Goal: Task Accomplishment & Management: Understand process/instructions

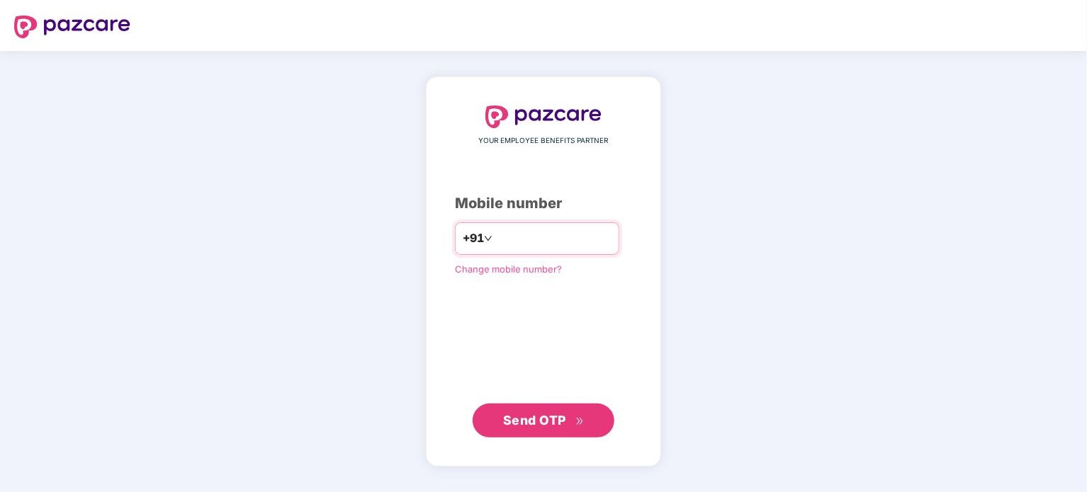
click at [495, 229] on input "number" at bounding box center [553, 238] width 116 height 23
type input "**********"
click at [561, 426] on span "Send OTP" at bounding box center [534, 420] width 63 height 15
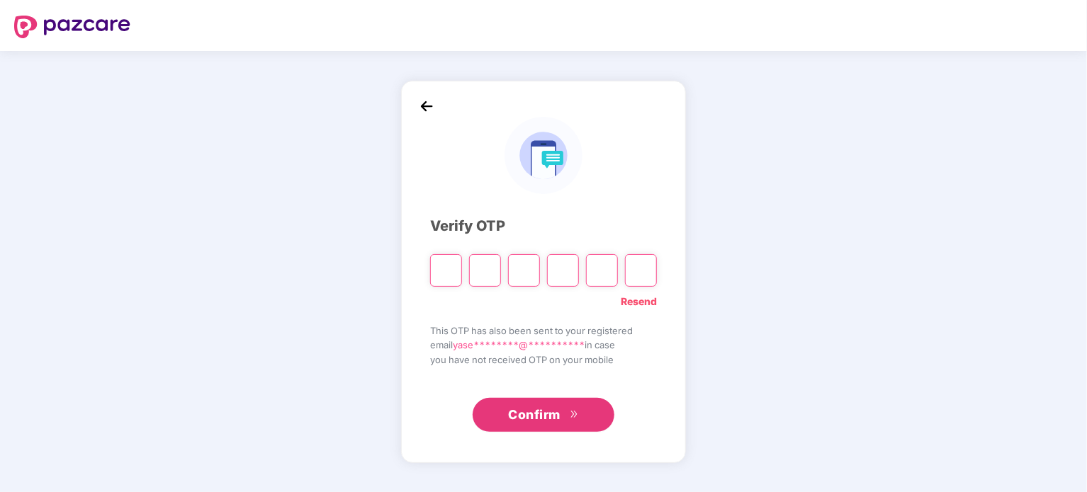
click at [431, 273] on input "Please enter verification code. Digit 1" at bounding box center [446, 270] width 32 height 33
click at [444, 273] on input "Please enter verification code. Digit 1" at bounding box center [446, 270] width 32 height 33
type input "*"
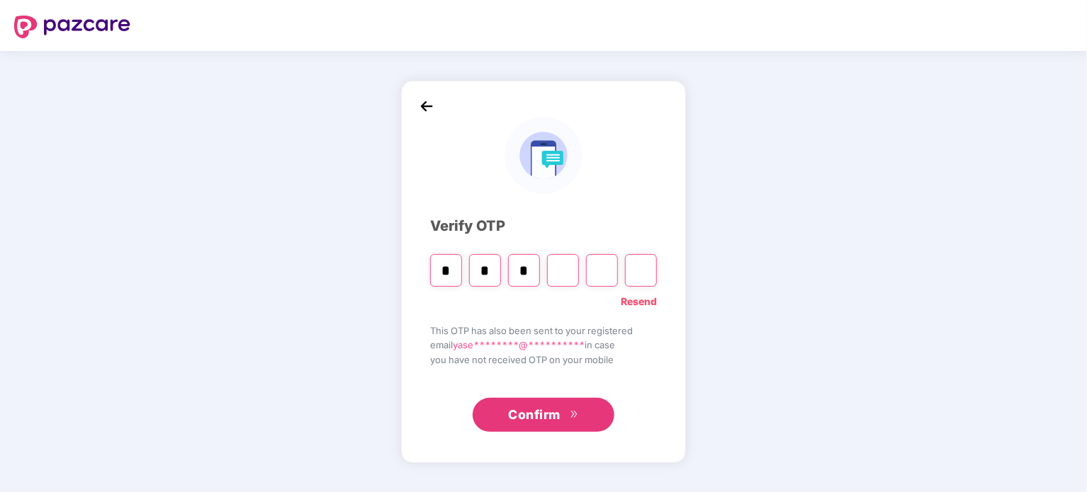
type input "*"
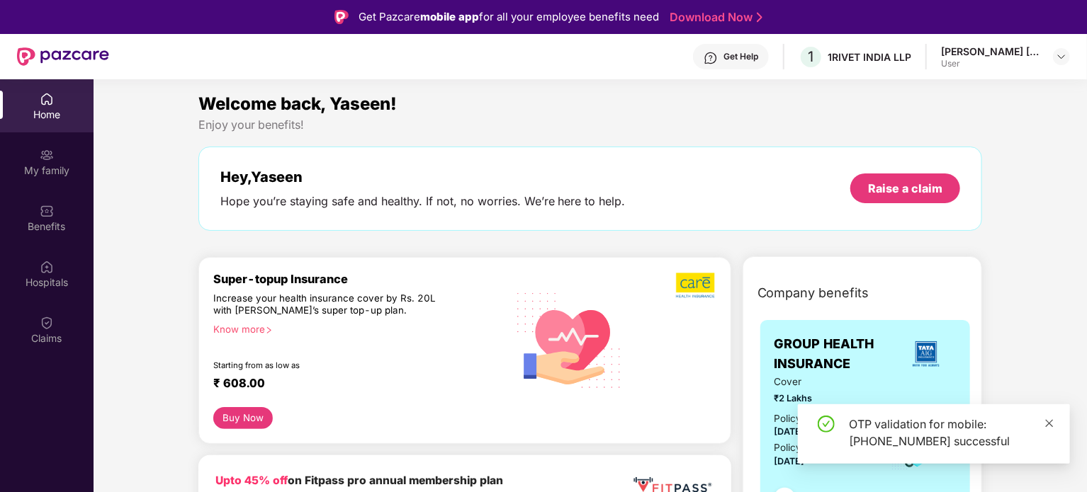
click at [1052, 427] on icon "close" at bounding box center [1049, 424] width 10 height 10
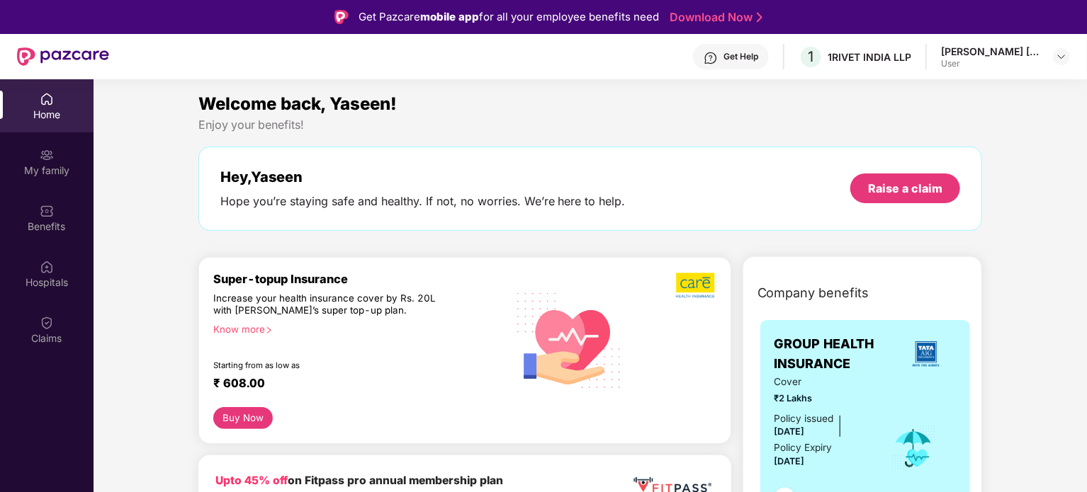
click at [1071, 50] on header "Get Help 1 1RIVET [GEOGRAPHIC_DATA] LLP [PERSON_NAME] [PERSON_NAME] User" at bounding box center [543, 56] width 1087 height 45
click at [1054, 51] on div at bounding box center [1061, 56] width 17 height 17
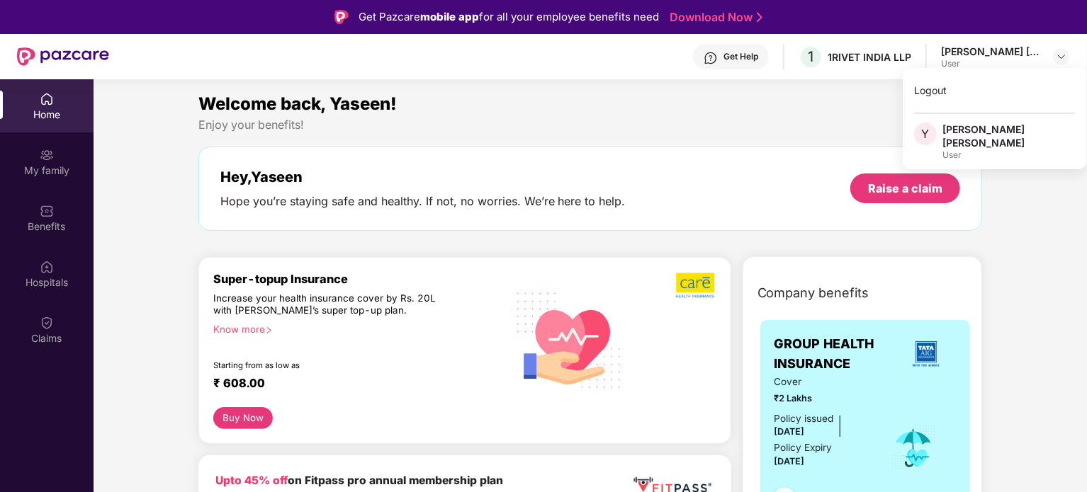
click at [983, 135] on div "[PERSON_NAME] [PERSON_NAME]" at bounding box center [1008, 136] width 133 height 27
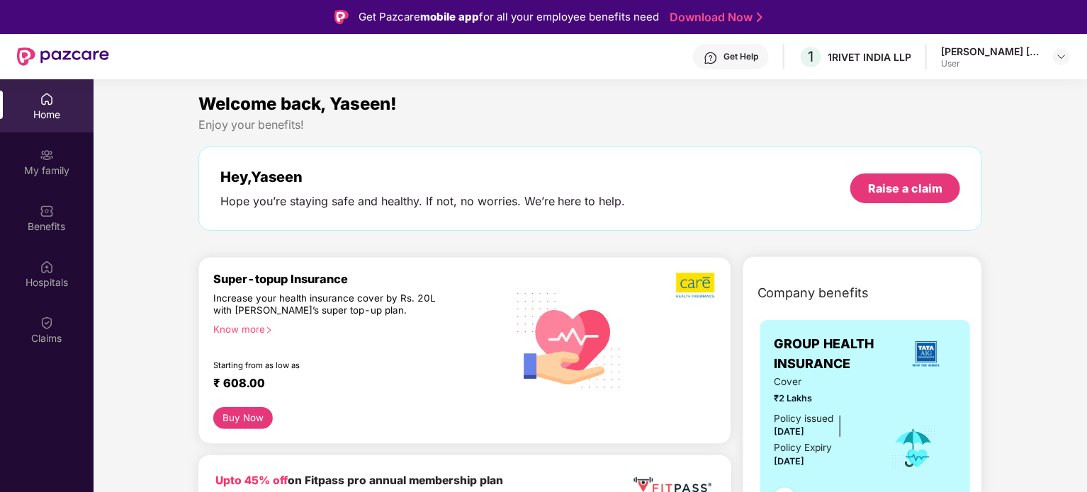
click at [914, 133] on div "Welcome back, Yaseen! Enjoy your benefits! Hey, [PERSON_NAME] Hope you’re stayi…" at bounding box center [591, 168] width 796 height 154
click at [991, 62] on div "User" at bounding box center [990, 63] width 99 height 11
click at [1037, 50] on div "[PERSON_NAME] [PERSON_NAME]" at bounding box center [990, 51] width 99 height 13
click at [1056, 53] on img at bounding box center [1061, 56] width 11 height 11
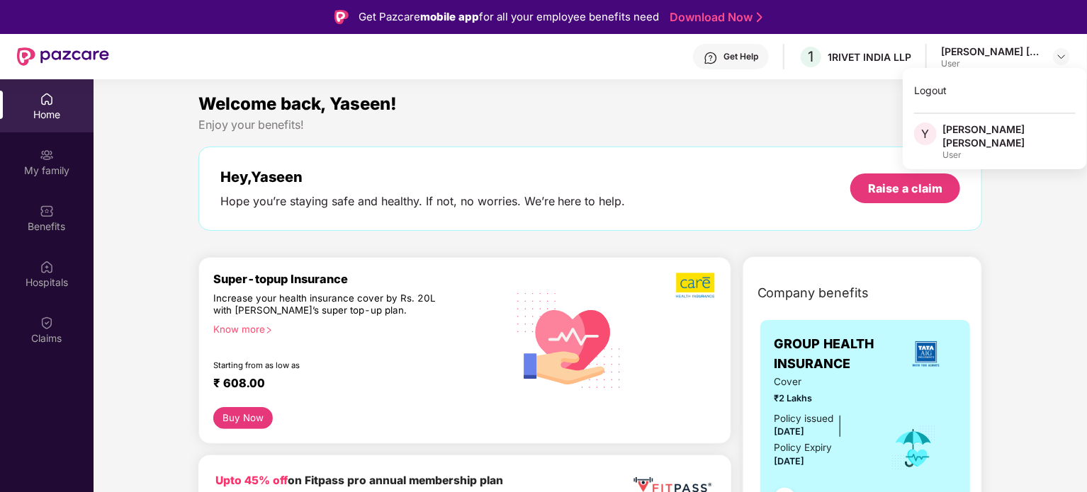
click at [979, 129] on div "[PERSON_NAME] [PERSON_NAME]" at bounding box center [1008, 136] width 133 height 27
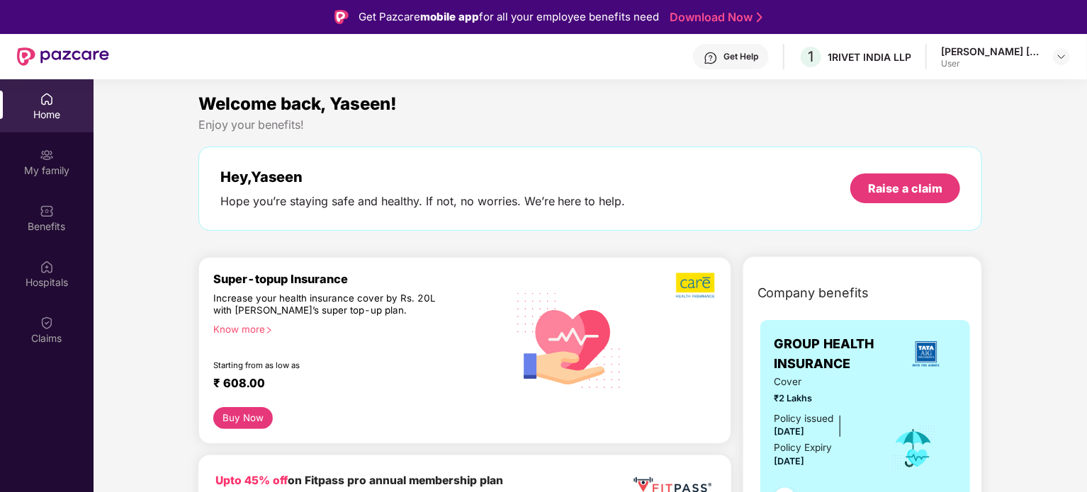
click at [925, 129] on div "Enjoy your benefits!" at bounding box center [590, 125] width 784 height 15
click at [855, 47] on div "1 1RIVET INDIA LLP" at bounding box center [855, 57] width 113 height 25
drag, startPoint x: 855, startPoint y: 47, endPoint x: 811, endPoint y: 57, distance: 44.3
click at [831, 55] on div "1 1RIVET INDIA LLP" at bounding box center [855, 57] width 113 height 25
click at [811, 57] on span "1" at bounding box center [812, 56] width 6 height 17
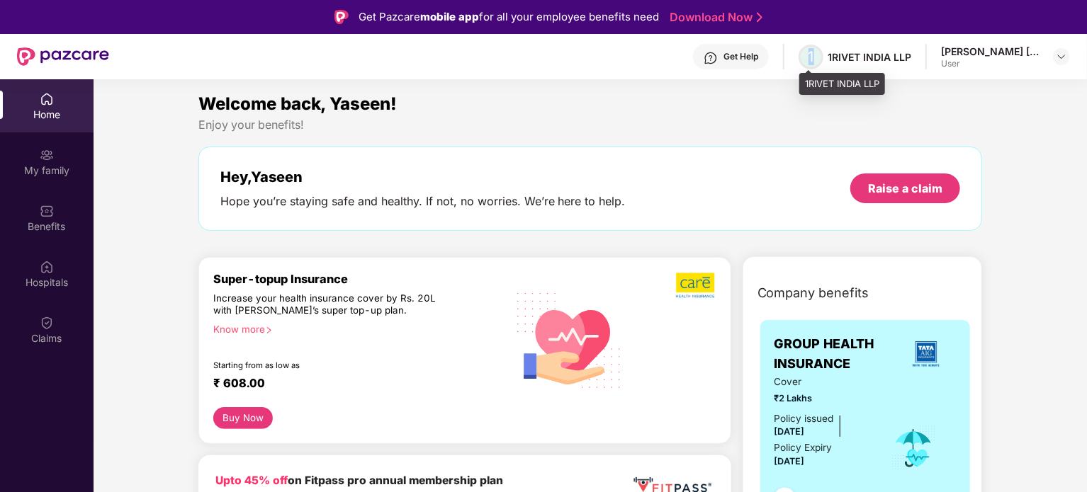
click at [811, 57] on span "1" at bounding box center [812, 56] width 6 height 17
click at [996, 57] on div "[PERSON_NAME] [PERSON_NAME]" at bounding box center [990, 51] width 99 height 13
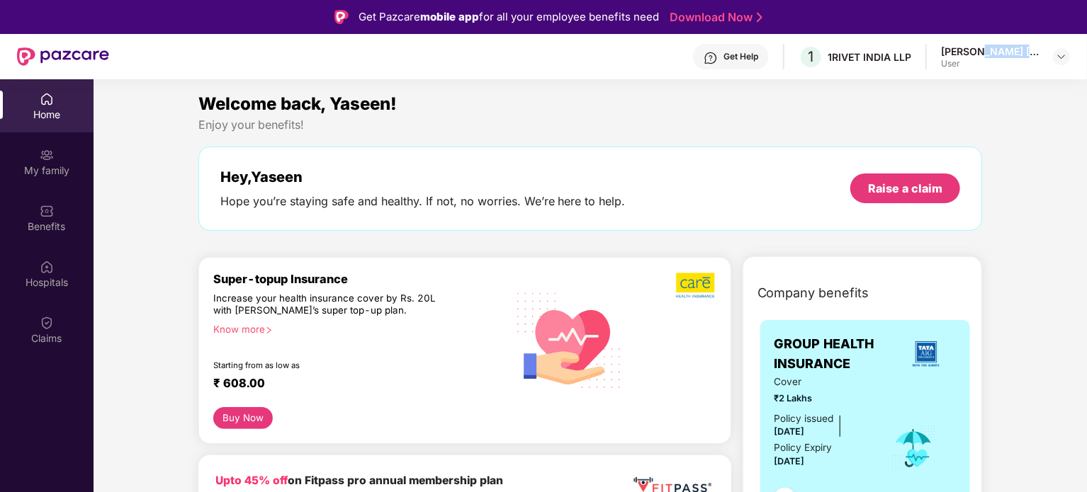
click at [996, 57] on div "[PERSON_NAME] [PERSON_NAME]" at bounding box center [990, 51] width 99 height 13
click at [1040, 56] on div "[PERSON_NAME] [PERSON_NAME]" at bounding box center [990, 51] width 99 height 13
click at [1071, 50] on header "Get Help 1 1RIVET [GEOGRAPHIC_DATA] LLP [PERSON_NAME] [PERSON_NAME] User" at bounding box center [543, 56] width 1087 height 45
click at [1067, 52] on div at bounding box center [1061, 56] width 17 height 17
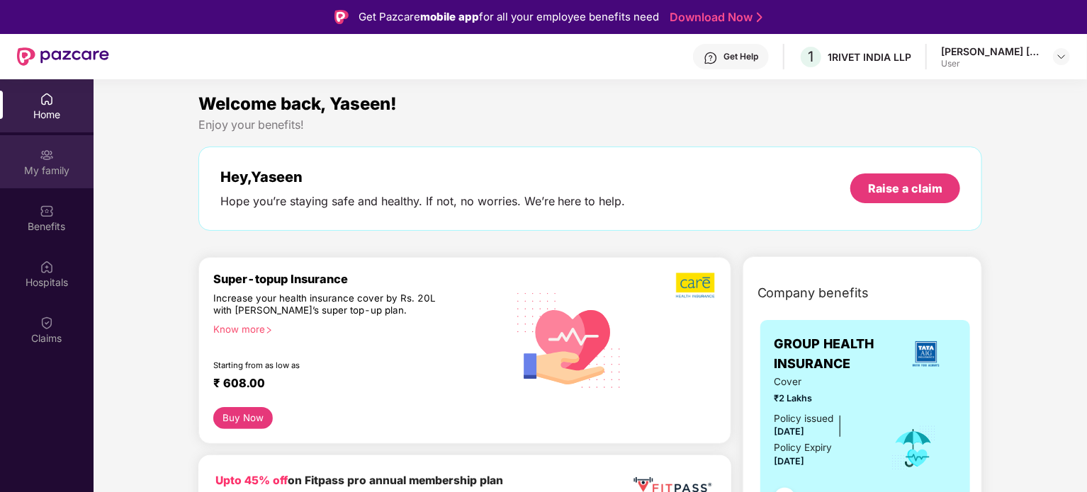
click at [43, 141] on div "My family" at bounding box center [47, 161] width 94 height 53
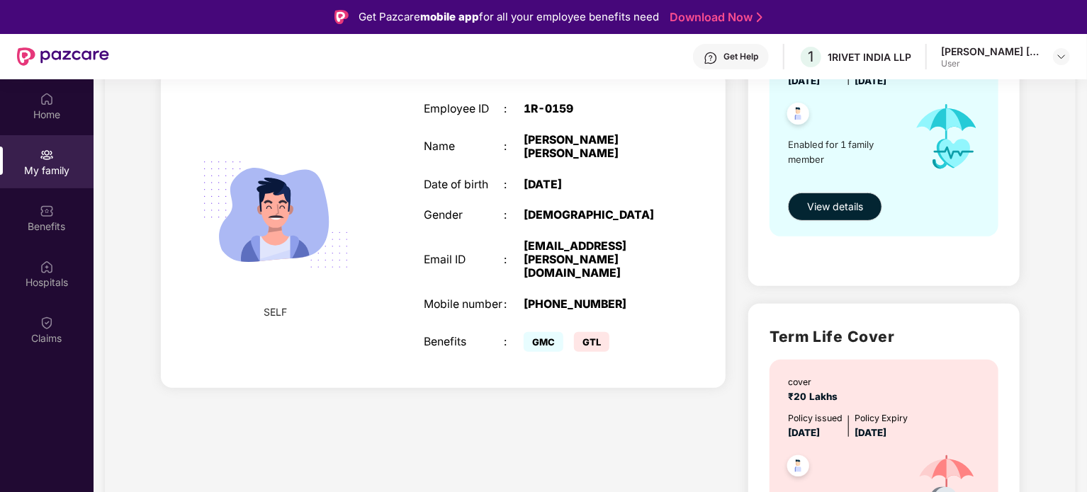
scroll to position [236, 0]
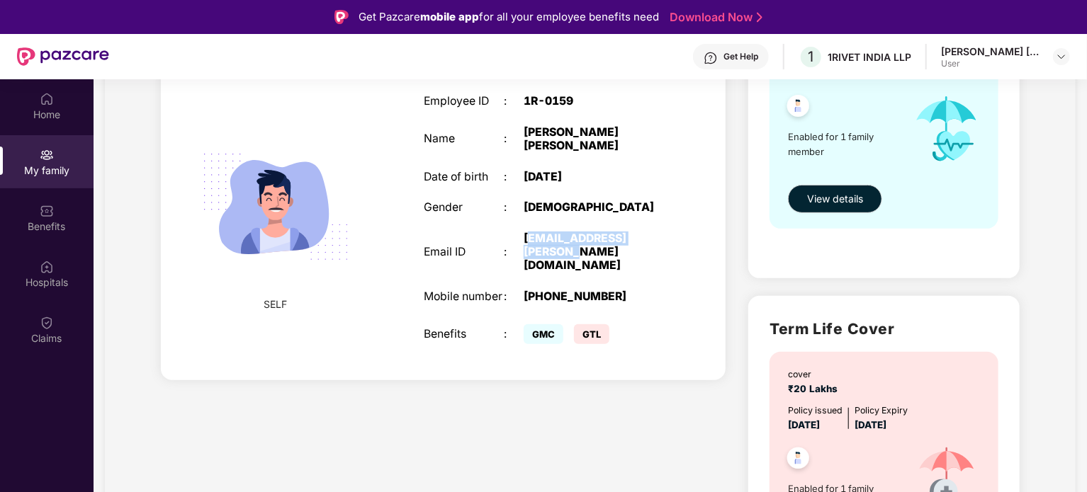
drag, startPoint x: 563, startPoint y: 243, endPoint x: 529, endPoint y: 220, distance: 40.9
click at [529, 232] on div "[EMAIL_ADDRESS][PERSON_NAME][DOMAIN_NAME]" at bounding box center [594, 252] width 140 height 40
click at [594, 240] on div "[EMAIL_ADDRESS][PERSON_NAME][DOMAIN_NAME]" at bounding box center [594, 252] width 140 height 40
drag, startPoint x: 529, startPoint y: 308, endPoint x: 631, endPoint y: 308, distance: 101.3
click at [631, 321] on div "GMC GTL" at bounding box center [594, 335] width 140 height 28
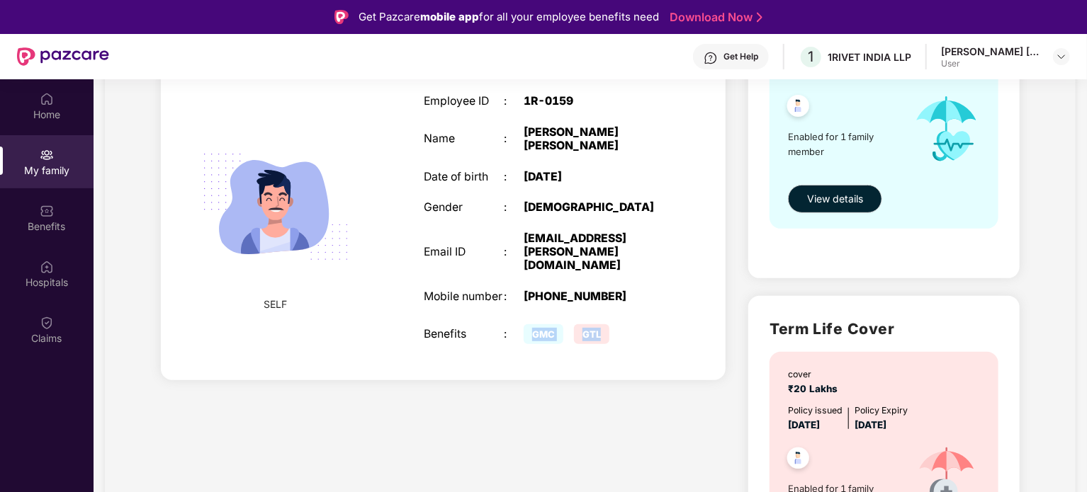
copy div "GMC GTL"
click at [539, 390] on div "Add Family Member New member can be added to the policy [DATE] of marriage or c…" at bounding box center [443, 290] width 587 height 716
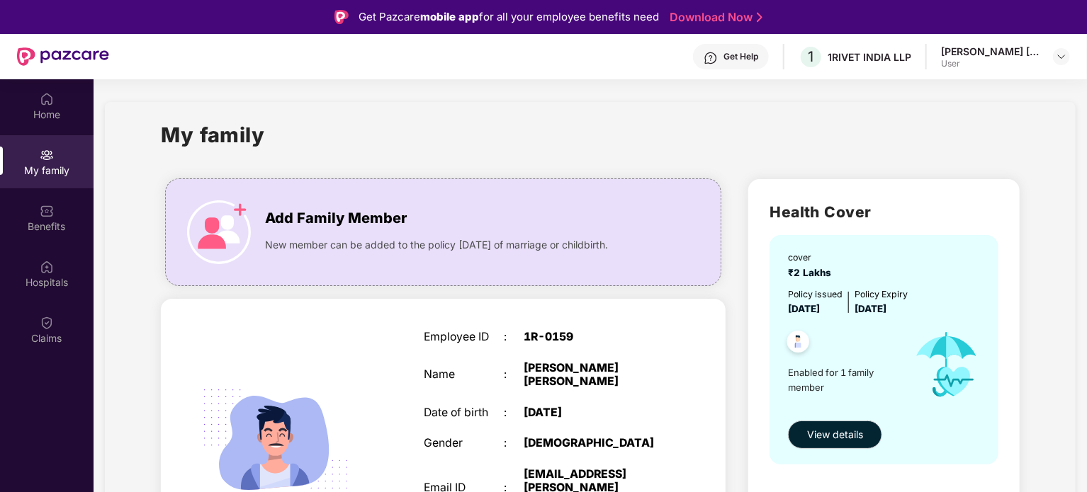
drag, startPoint x: 832, startPoint y: 385, endPoint x: 862, endPoint y: 406, distance: 36.6
click at [862, 406] on div "Enabled for 1 family member" at bounding box center [844, 365] width 113 height 96
click at [850, 439] on span "View details" at bounding box center [835, 435] width 56 height 16
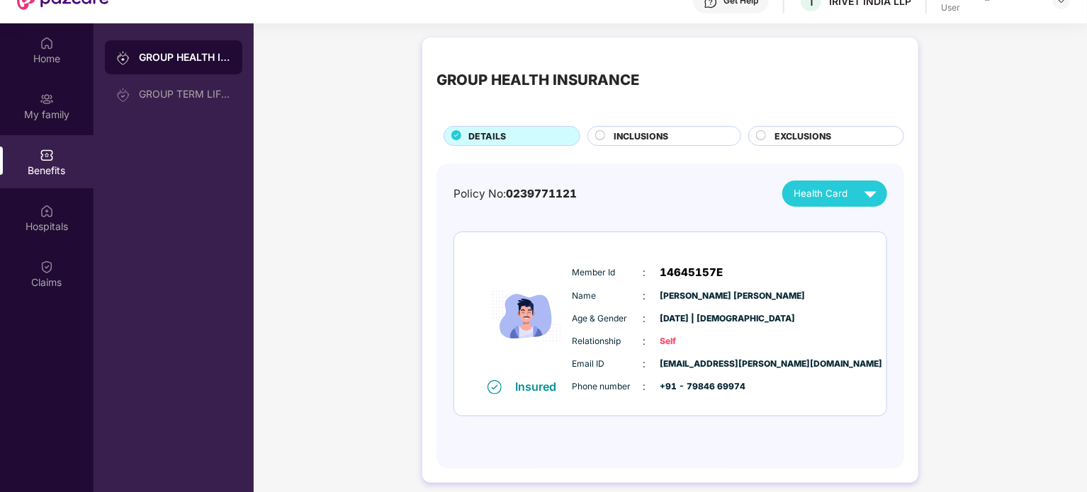
scroll to position [79, 0]
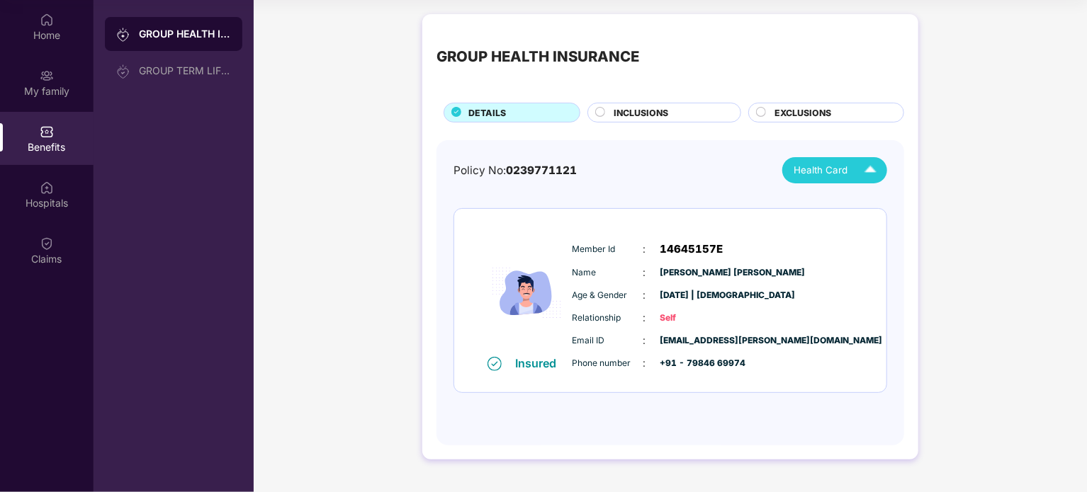
click at [870, 169] on img at bounding box center [870, 170] width 25 height 25
click at [972, 245] on div "GROUP HEALTH INSURANCE DETAILS INCLUSIONS EXCLUSIONS Policy No: 0239771121 Heal…" at bounding box center [670, 244] width 833 height 474
click at [652, 112] on span "INCLUSIONS" at bounding box center [641, 112] width 55 height 13
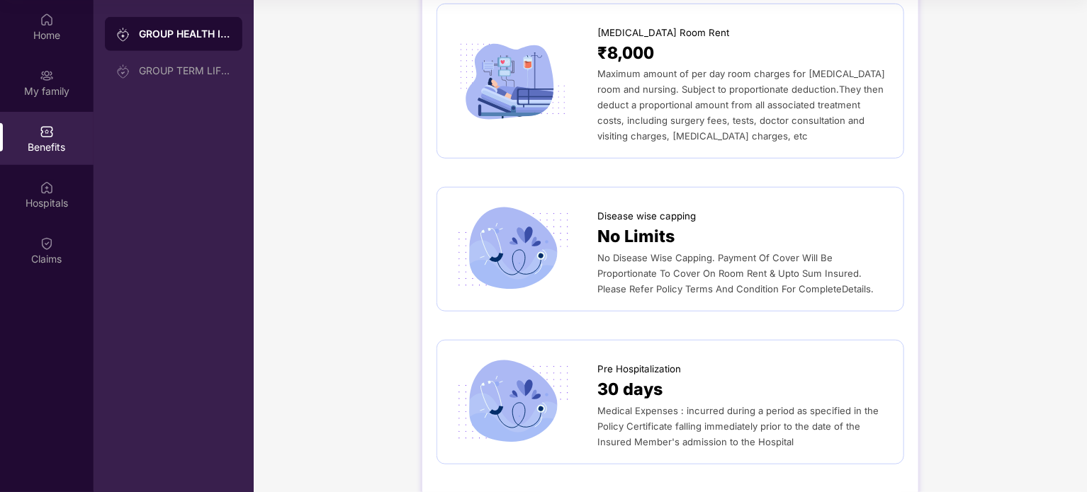
scroll to position [0, 0]
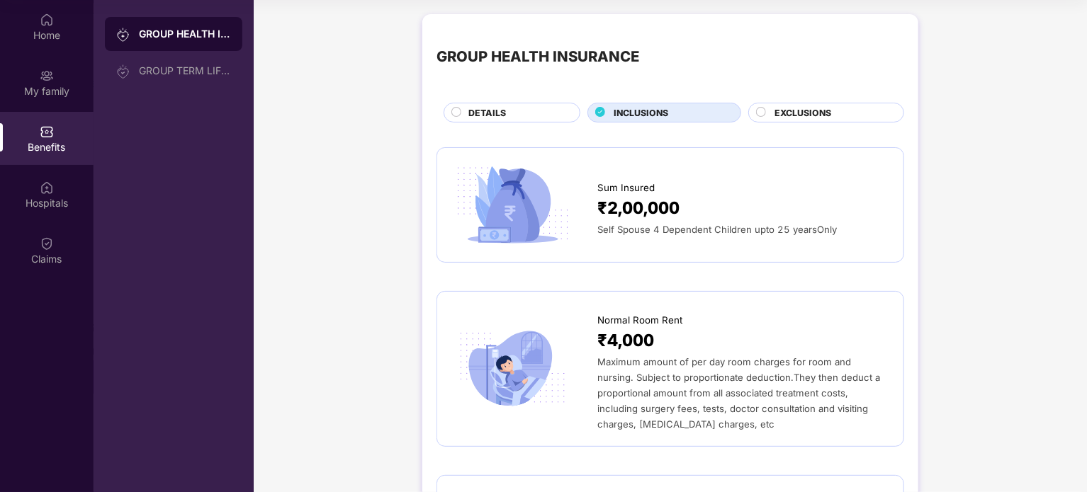
click at [813, 113] on span "EXCLUSIONS" at bounding box center [803, 112] width 57 height 13
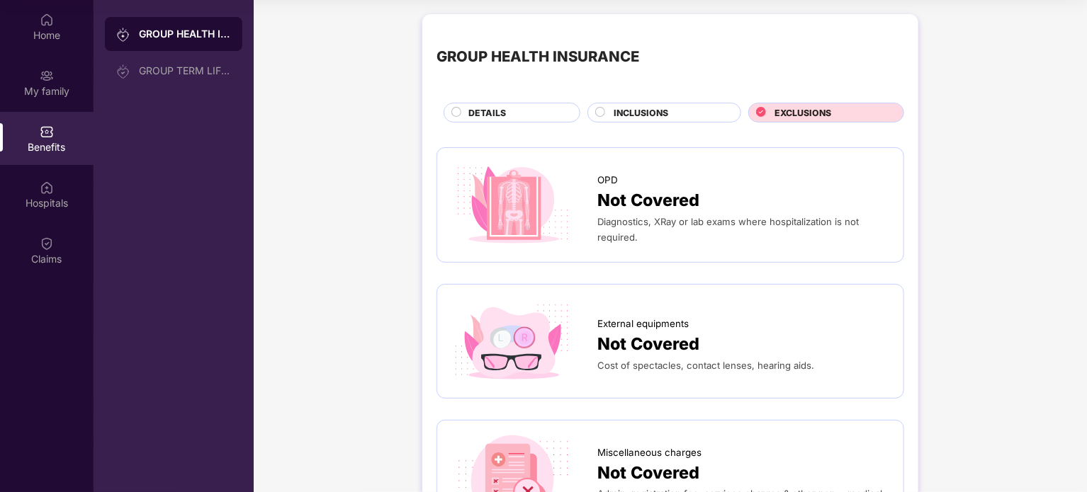
click at [539, 108] on div "DETAILS" at bounding box center [516, 114] width 111 height 16
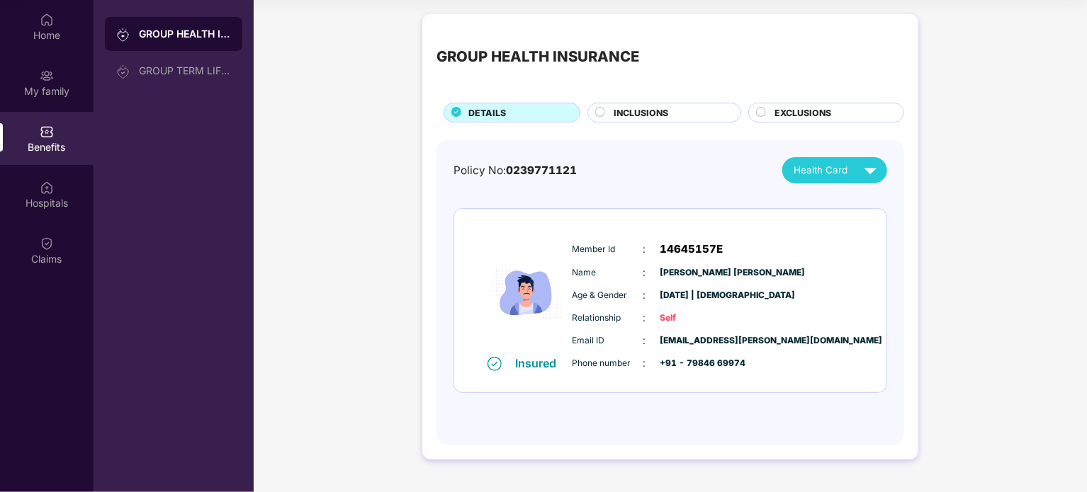
click at [680, 118] on div "INCLUSIONS" at bounding box center [670, 114] width 127 height 16
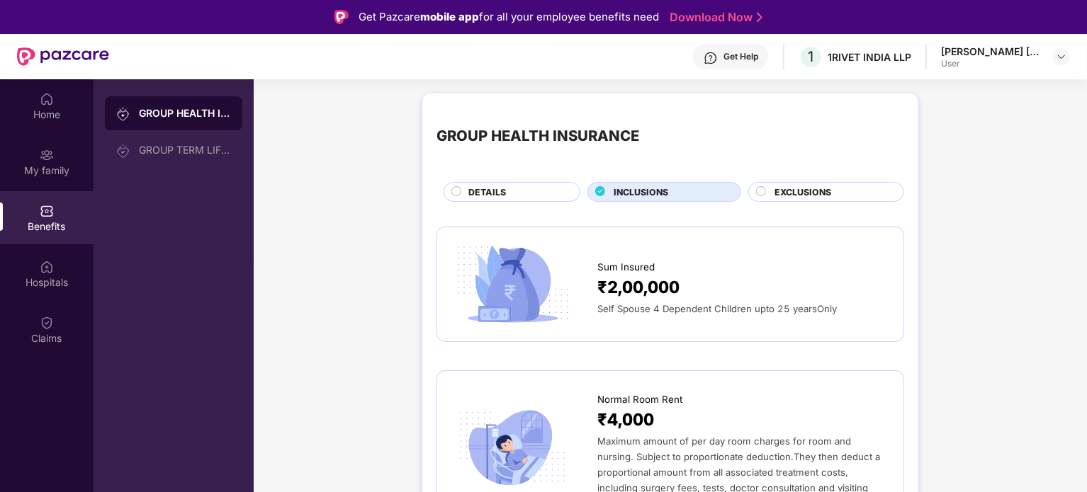
click at [818, 186] on span "EXCLUSIONS" at bounding box center [803, 192] width 57 height 13
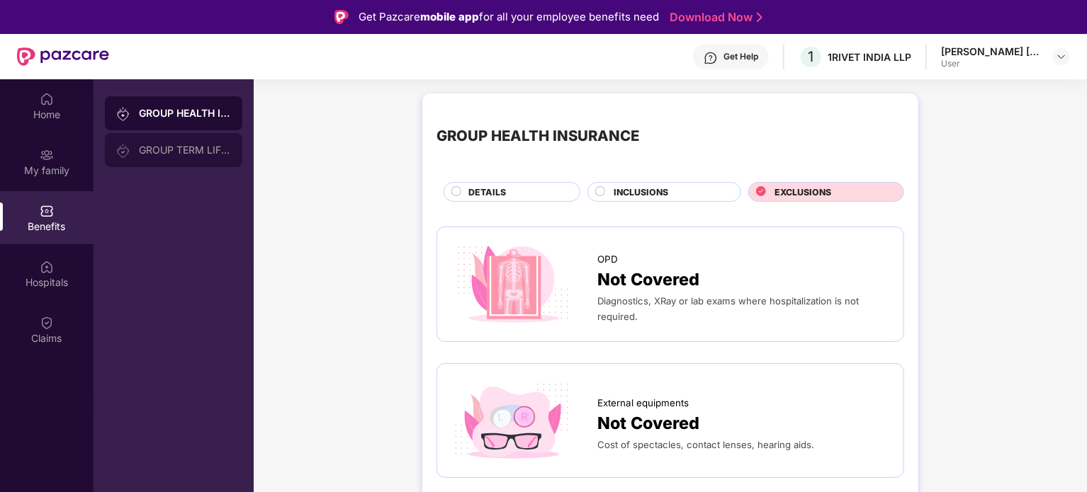
click at [147, 150] on div "GROUP TERM LIFE INSURANCE" at bounding box center [185, 150] width 92 height 11
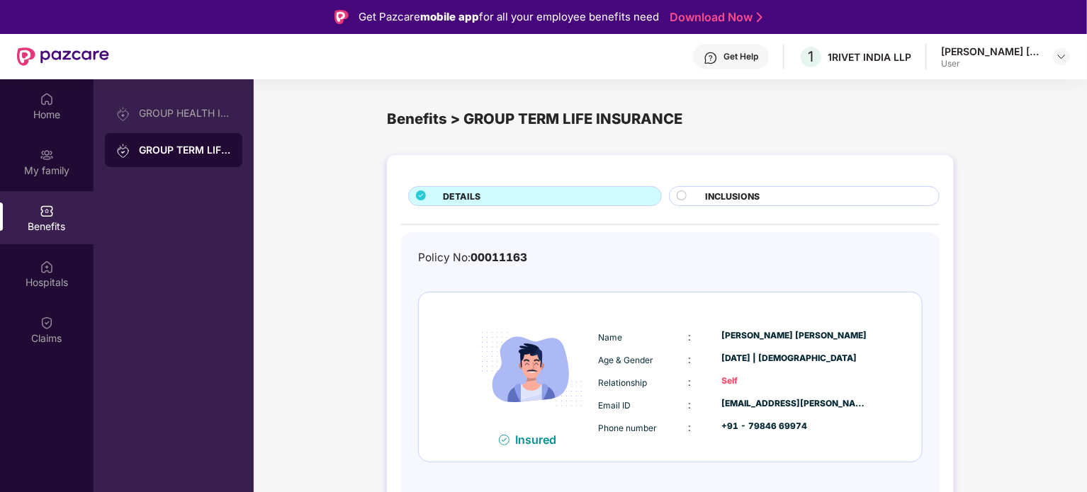
click at [844, 187] on div "INCLUSIONS" at bounding box center [804, 196] width 271 height 20
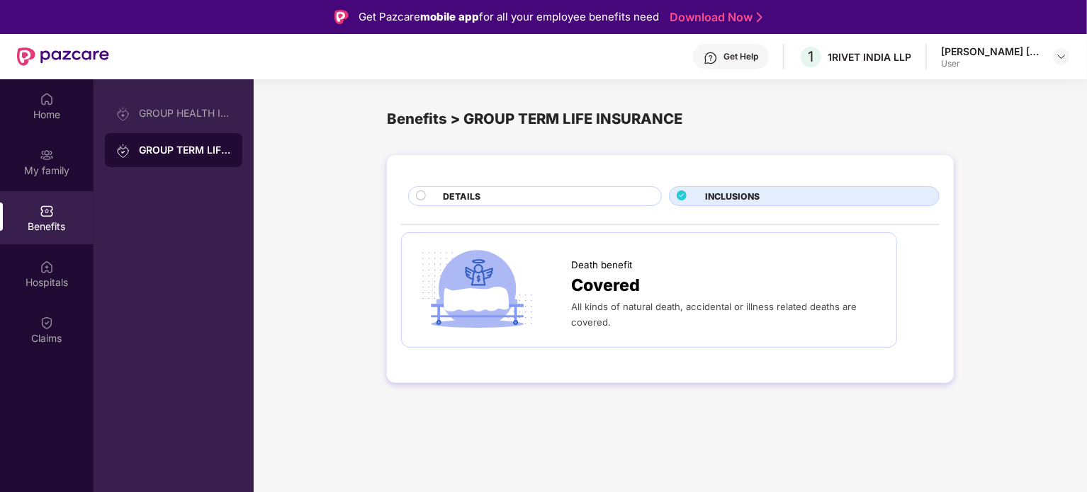
click at [553, 198] on div "DETAILS" at bounding box center [545, 198] width 218 height 16
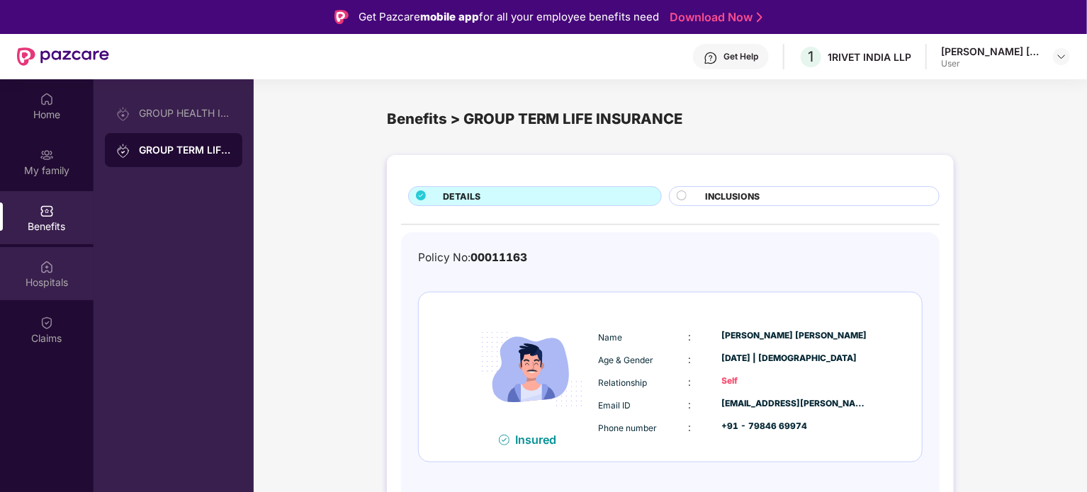
click at [43, 269] on img at bounding box center [47, 267] width 14 height 14
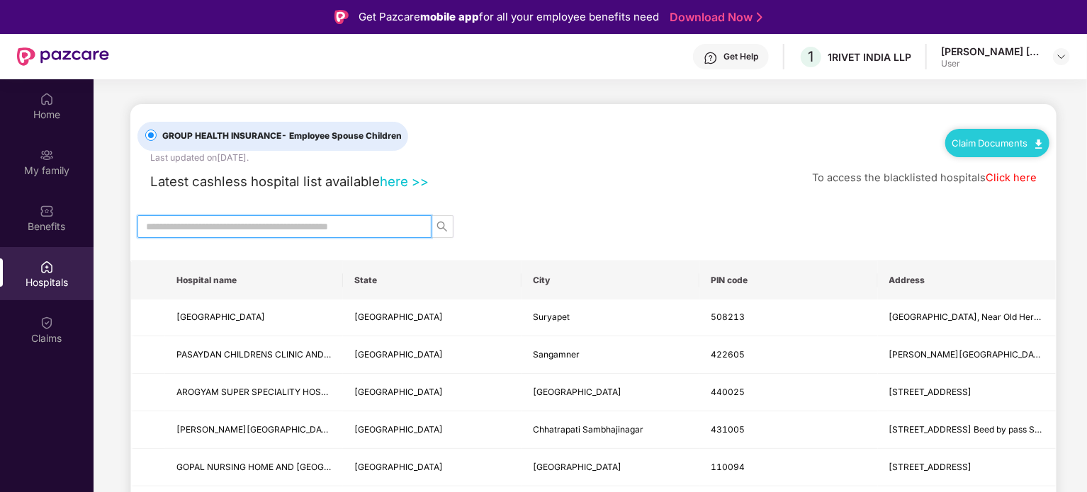
click at [289, 219] on input "text" at bounding box center [279, 227] width 266 height 16
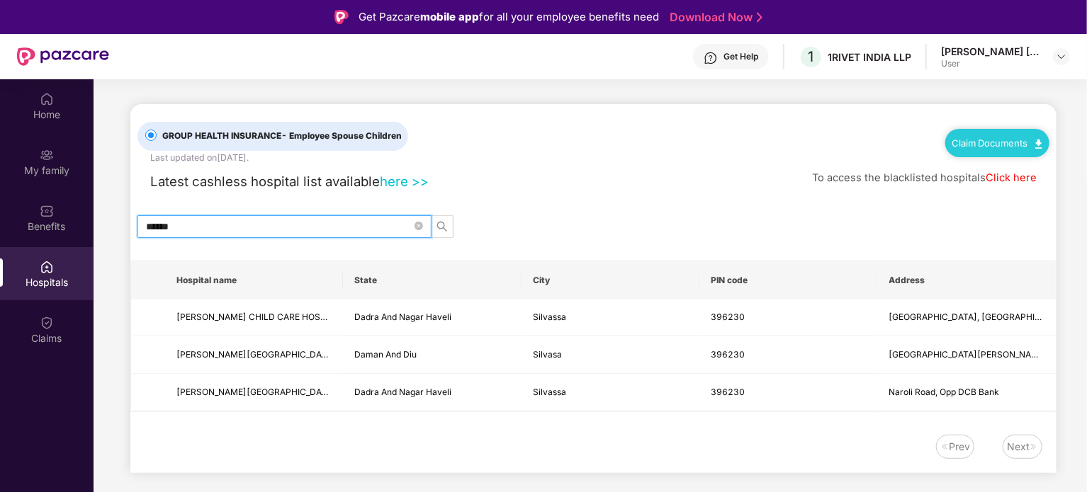
drag, startPoint x: 210, startPoint y: 224, endPoint x: 153, endPoint y: 215, distance: 58.1
click at [153, 215] on span "******" at bounding box center [284, 226] width 294 height 23
type input "******"
click at [238, 221] on input "******" at bounding box center [279, 227] width 266 height 16
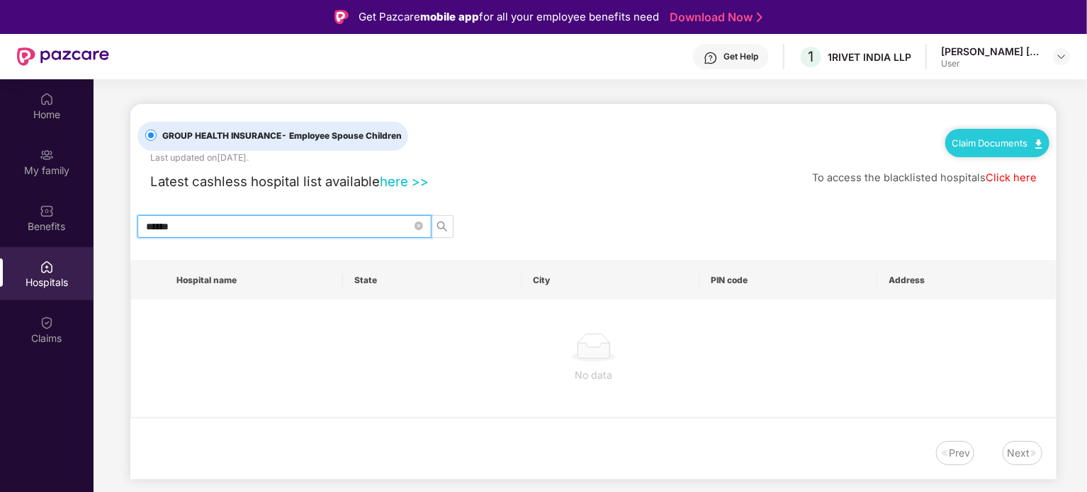
click at [190, 224] on input "******" at bounding box center [279, 227] width 266 height 16
paste input "text"
type input "******"
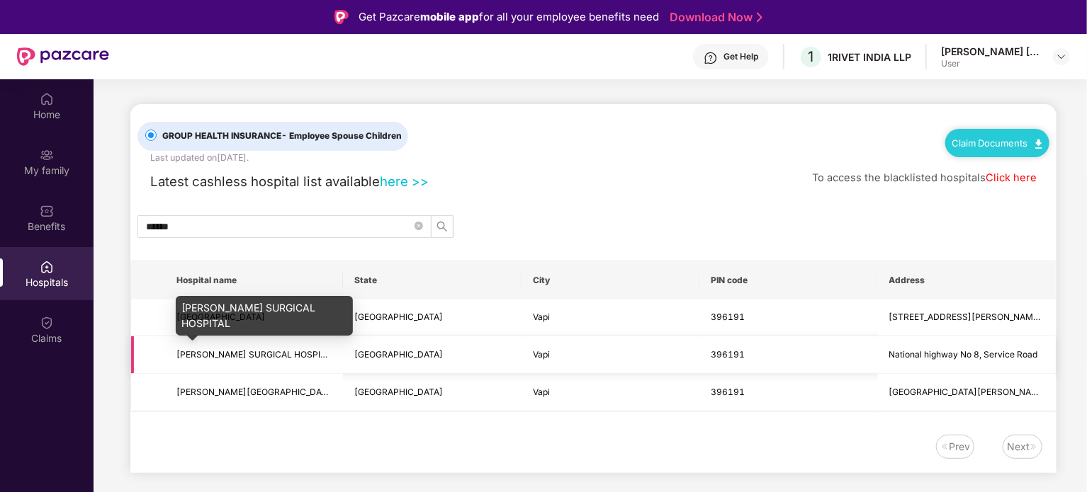
click at [238, 351] on span "[PERSON_NAME] SURGICAL HOSPITAL" at bounding box center [255, 354] width 159 height 11
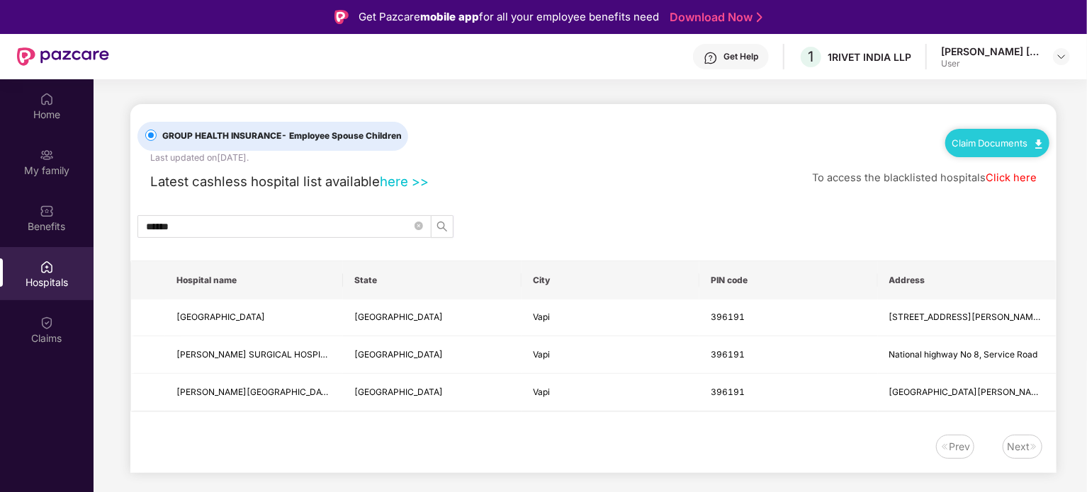
click at [1029, 139] on link "Claim Documents" at bounding box center [997, 142] width 90 height 11
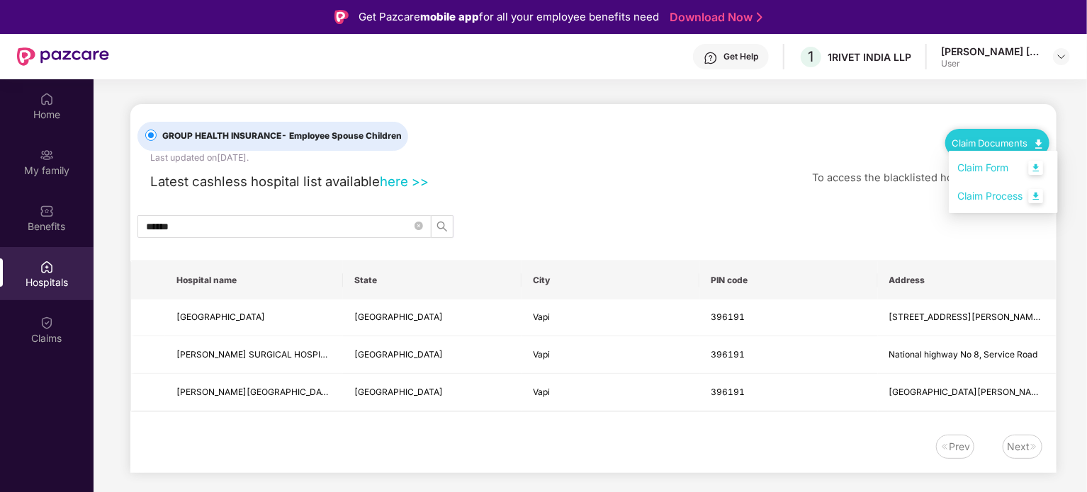
click at [676, 230] on div "******" at bounding box center [593, 226] width 926 height 23
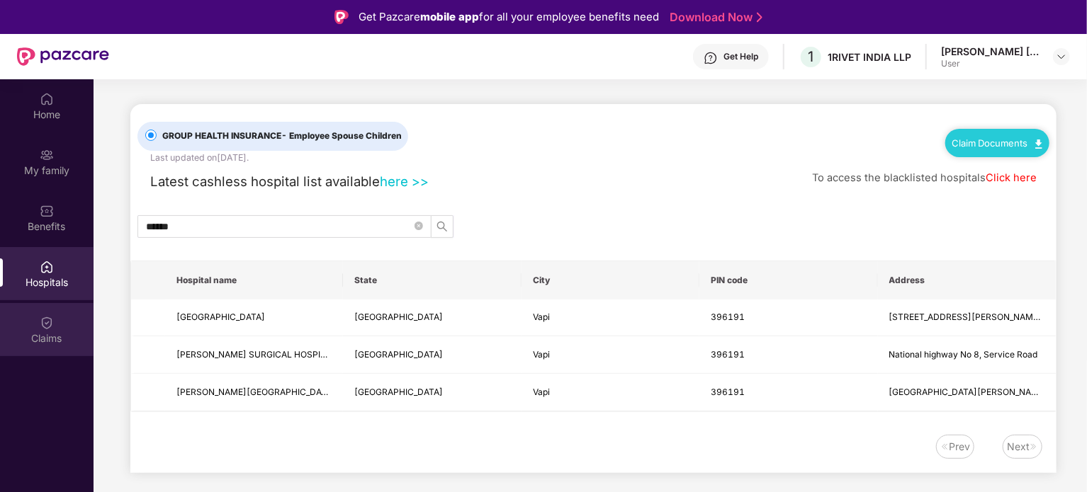
click at [51, 340] on div "Claims" at bounding box center [47, 339] width 94 height 14
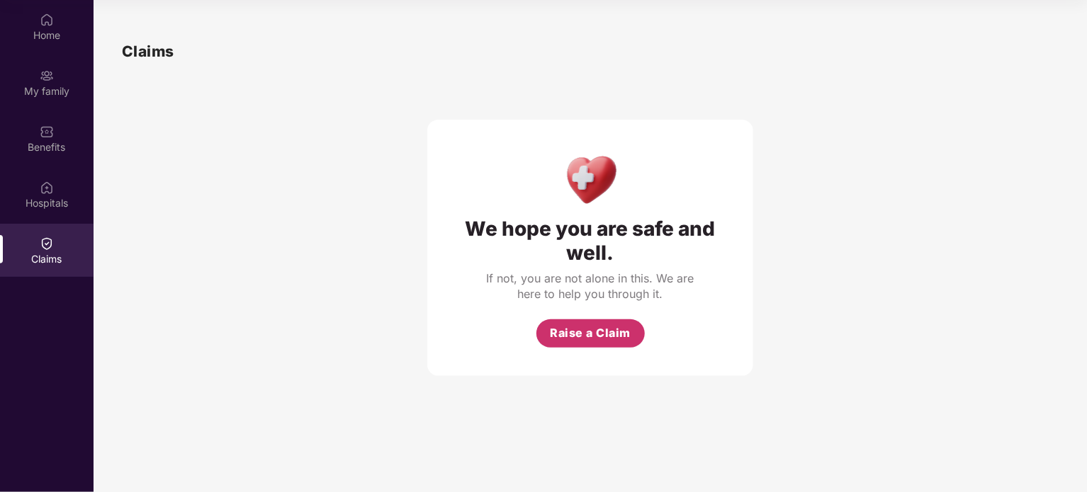
click at [615, 324] on button "Raise a Claim" at bounding box center [590, 334] width 108 height 28
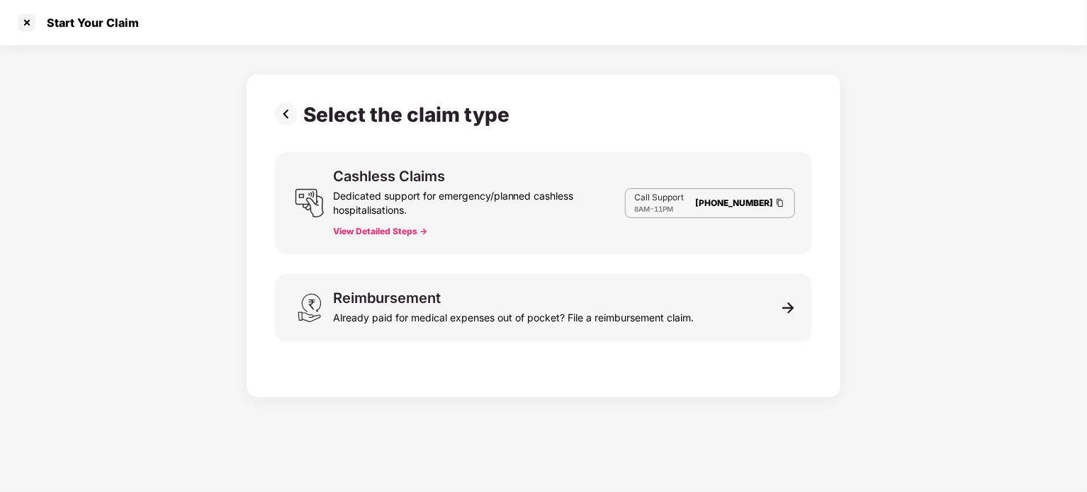
scroll to position [34, 0]
click at [379, 229] on button "View Detailed Steps ->" at bounding box center [380, 231] width 94 height 11
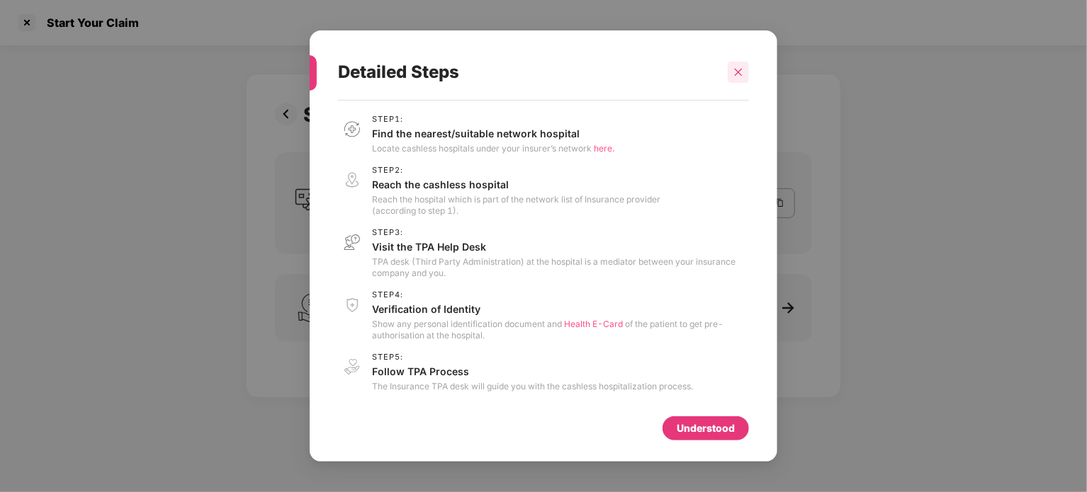
click at [738, 71] on icon "close" at bounding box center [738, 72] width 10 height 10
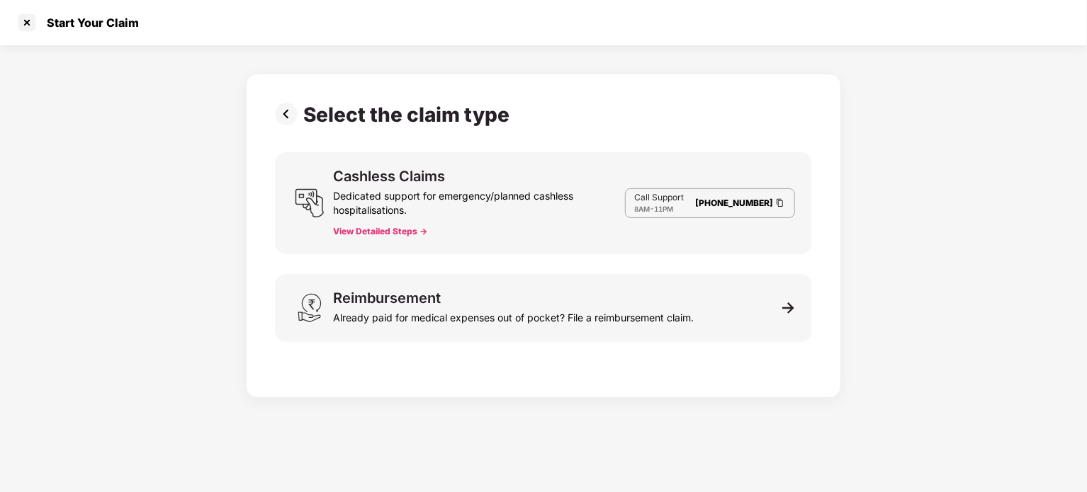
click at [379, 228] on button "View Detailed Steps ->" at bounding box center [380, 231] width 94 height 11
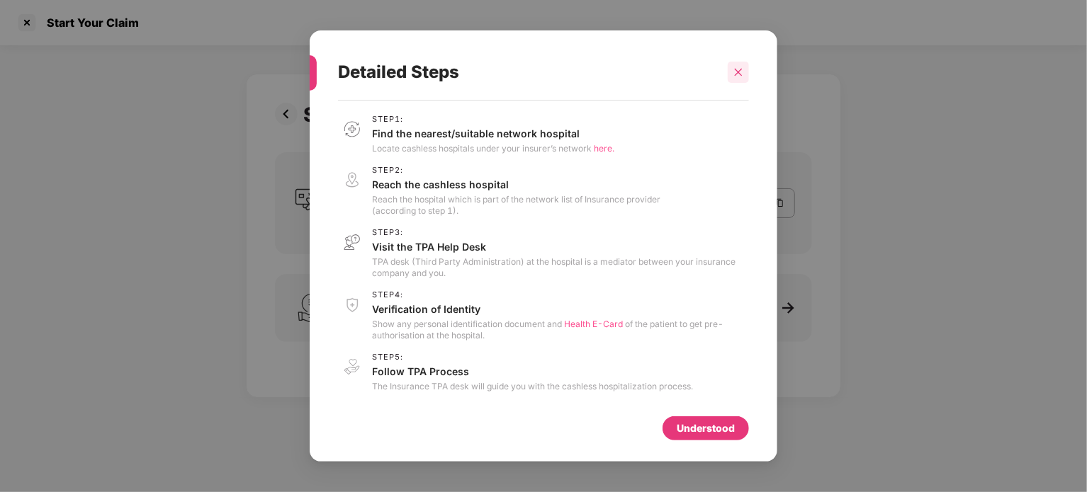
click at [740, 67] on icon "close" at bounding box center [738, 72] width 10 height 10
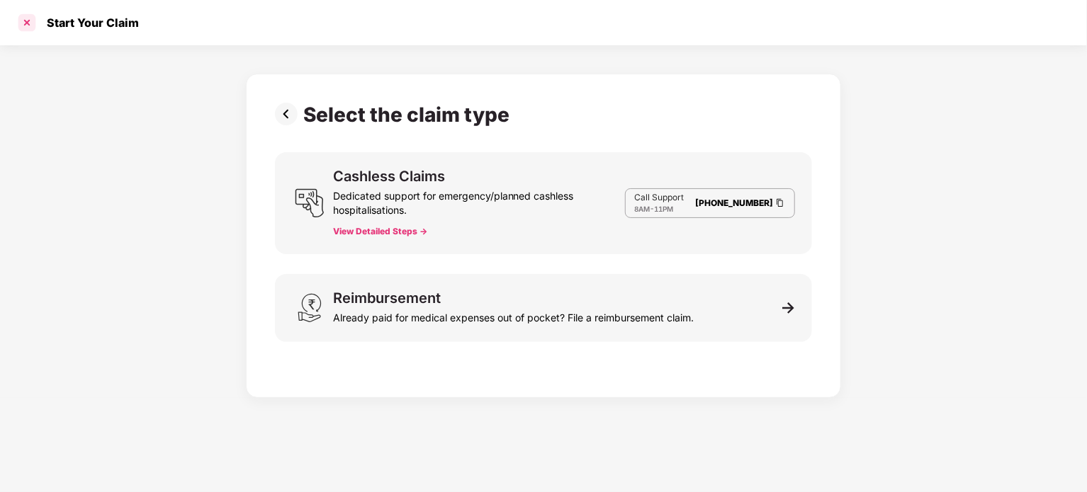
click at [32, 23] on div at bounding box center [27, 22] width 23 height 23
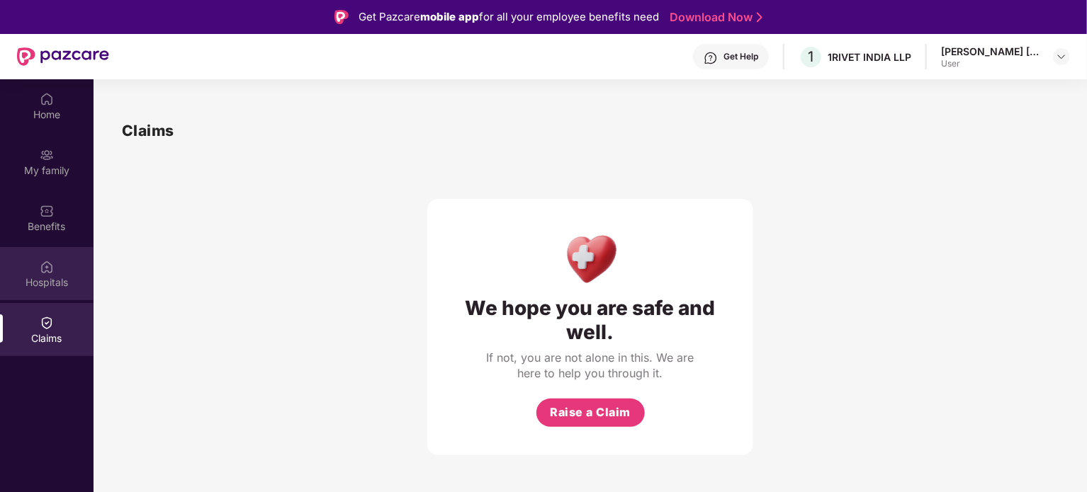
click at [60, 274] on div "Hospitals" at bounding box center [47, 273] width 94 height 53
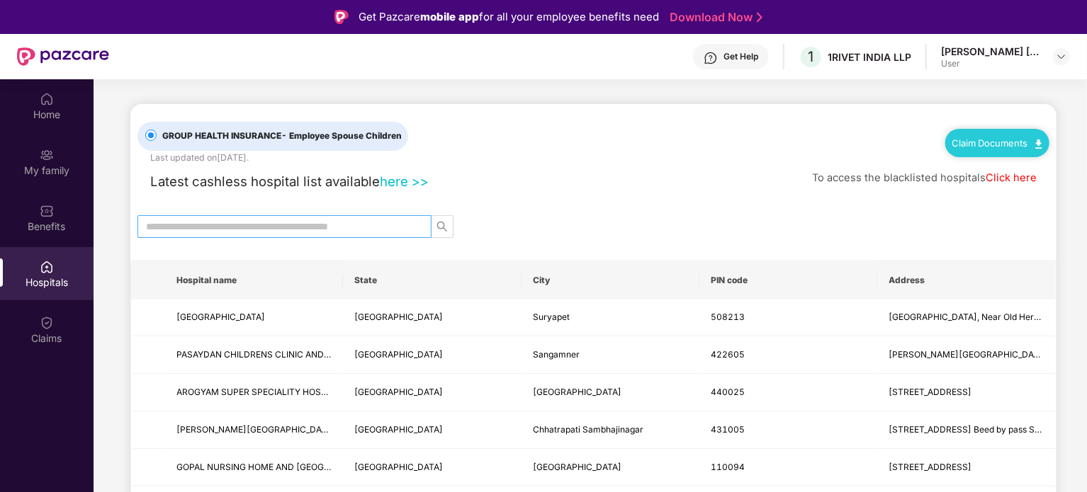
click at [207, 215] on span at bounding box center [284, 226] width 294 height 23
paste input "******"
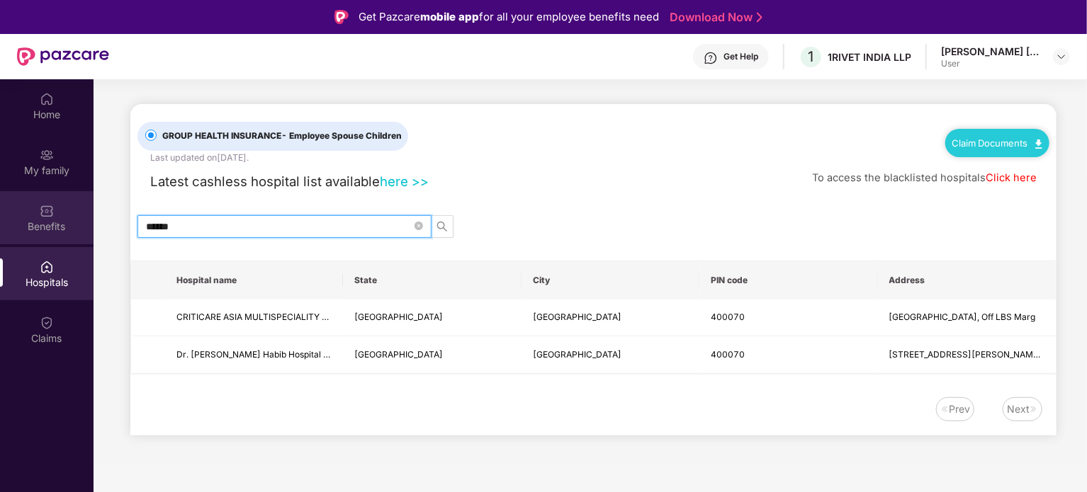
type input "******"
click at [72, 233] on div "Benefits" at bounding box center [47, 227] width 94 height 14
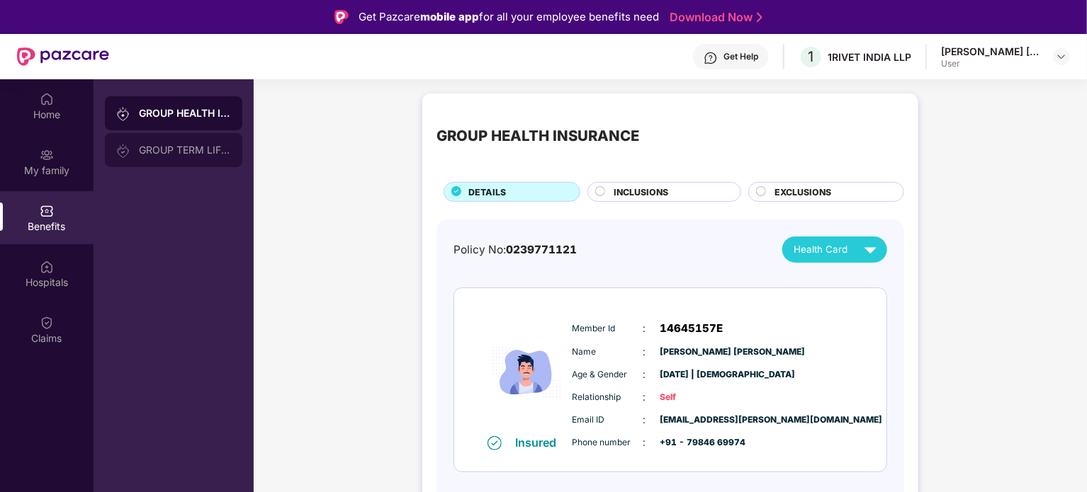
click at [177, 161] on div "GROUP TERM LIFE INSURANCE" at bounding box center [173, 150] width 137 height 34
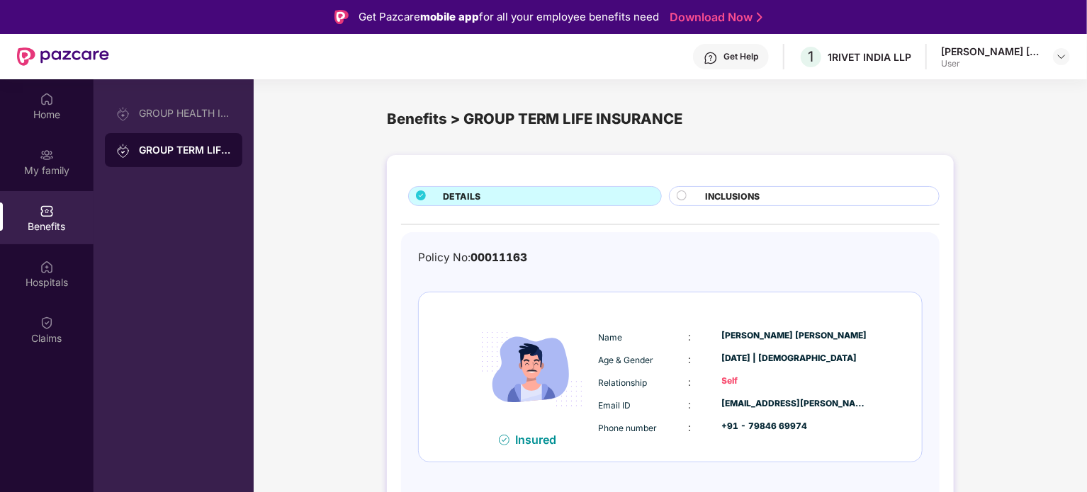
scroll to position [79, 0]
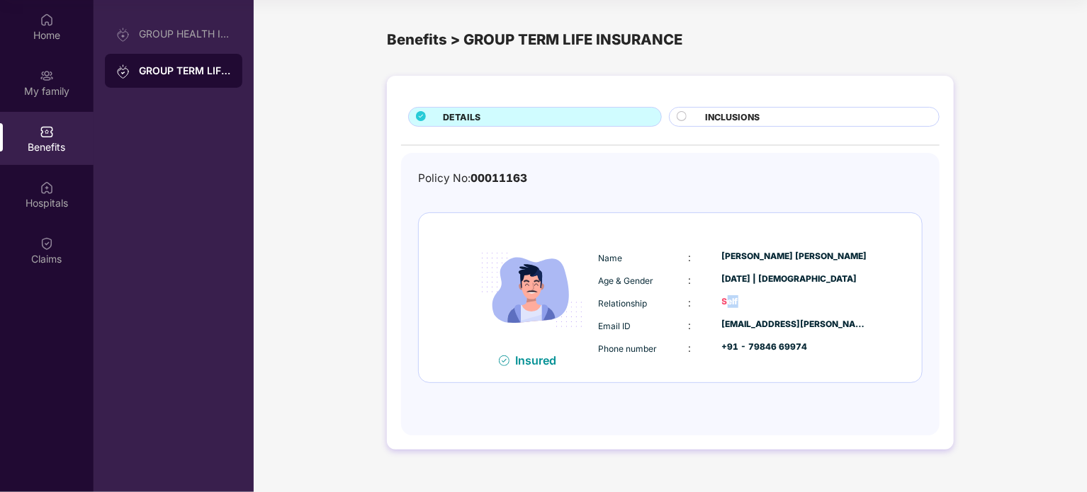
drag, startPoint x: 726, startPoint y: 300, endPoint x: 745, endPoint y: 300, distance: 19.8
click at [745, 300] on div "Self" at bounding box center [795, 301] width 146 height 13
click at [744, 120] on span "INCLUSIONS" at bounding box center [732, 117] width 55 height 13
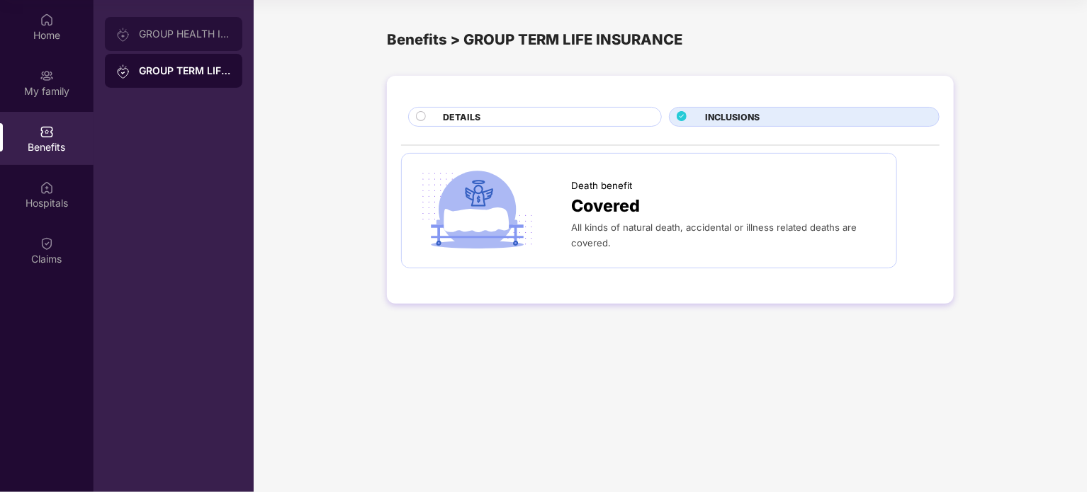
click at [141, 28] on div "GROUP HEALTH INSURANCE" at bounding box center [185, 33] width 92 height 11
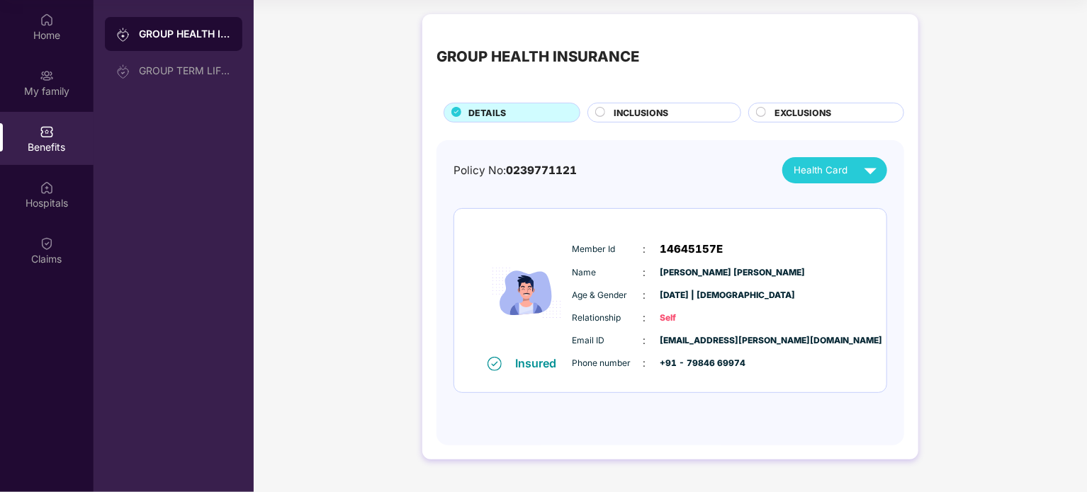
click at [852, 163] on div "Health Card" at bounding box center [838, 170] width 89 height 25
click at [981, 293] on div "GROUP HEALTH INSURANCE DETAILS INCLUSIONS EXCLUSIONS Policy No: 0239771121 Heal…" at bounding box center [670, 244] width 833 height 474
click at [689, 114] on div "INCLUSIONS" at bounding box center [670, 114] width 127 height 16
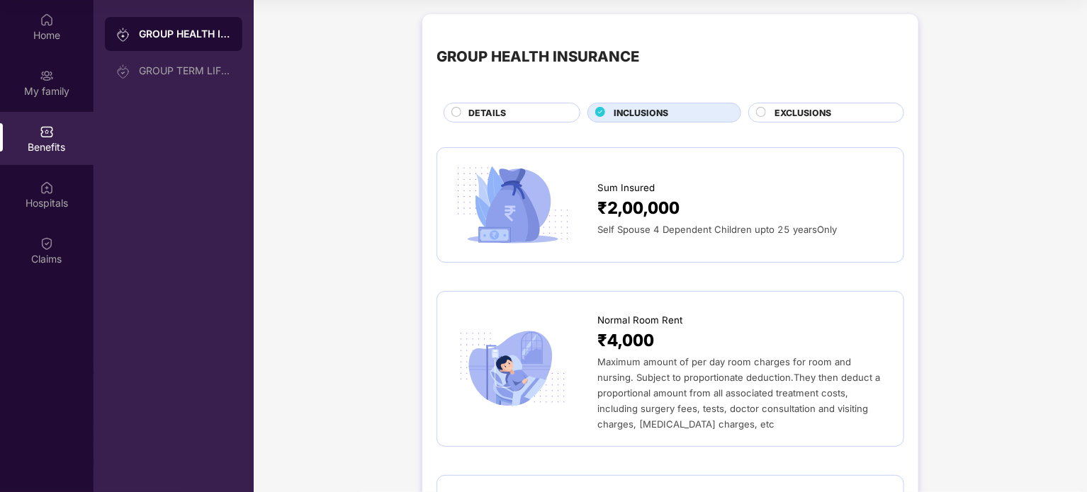
click at [516, 114] on div "DETAILS" at bounding box center [516, 114] width 111 height 16
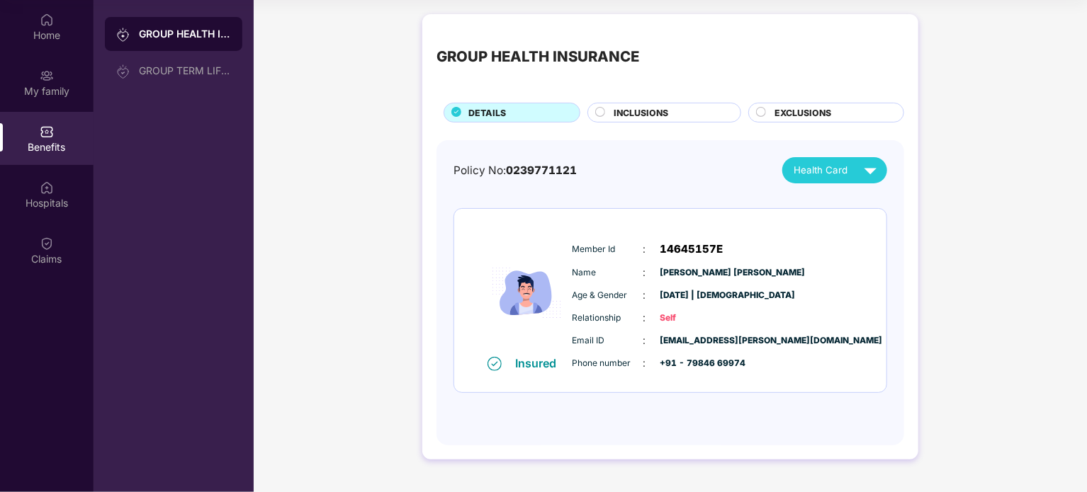
click at [629, 116] on span "INCLUSIONS" at bounding box center [641, 112] width 55 height 13
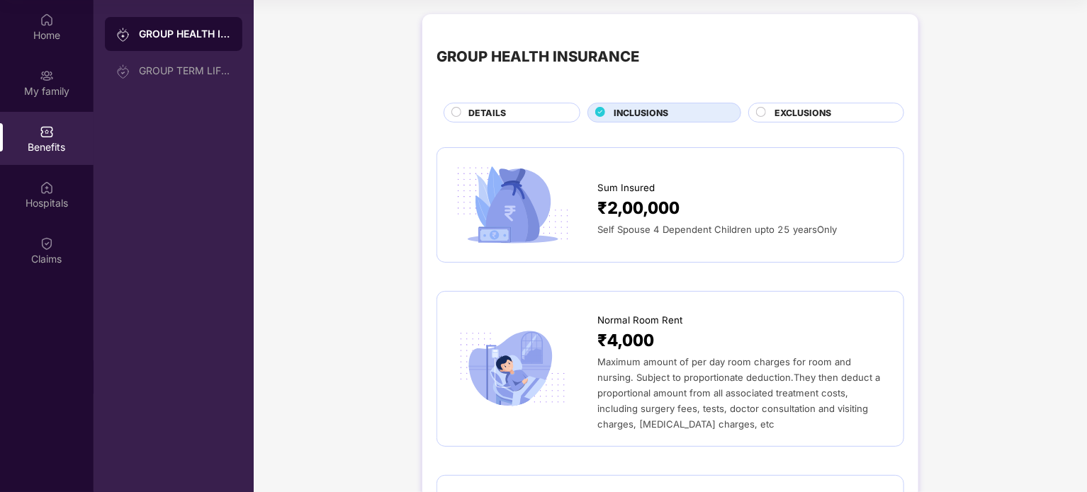
click at [787, 118] on span "EXCLUSIONS" at bounding box center [803, 112] width 57 height 13
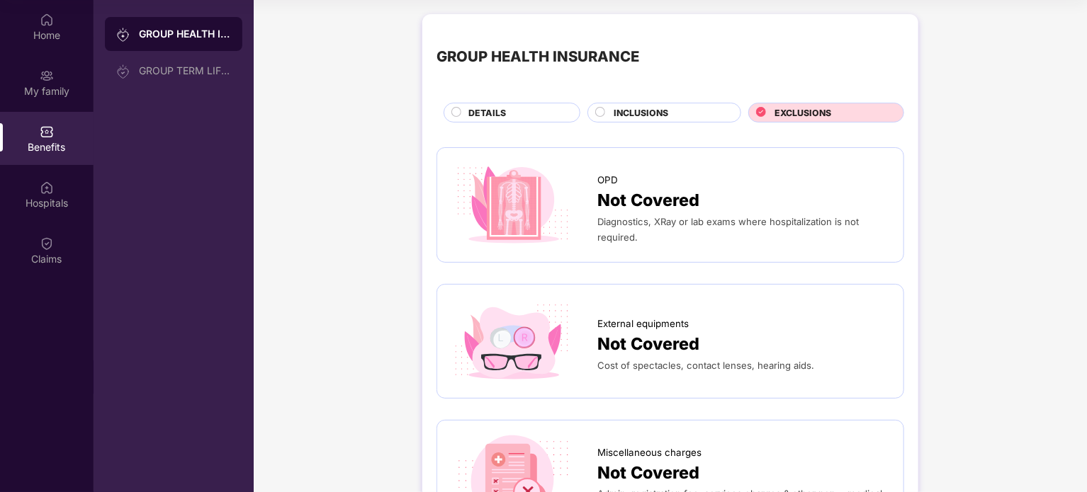
click at [621, 104] on div "INCLUSIONS" at bounding box center [664, 113] width 154 height 20
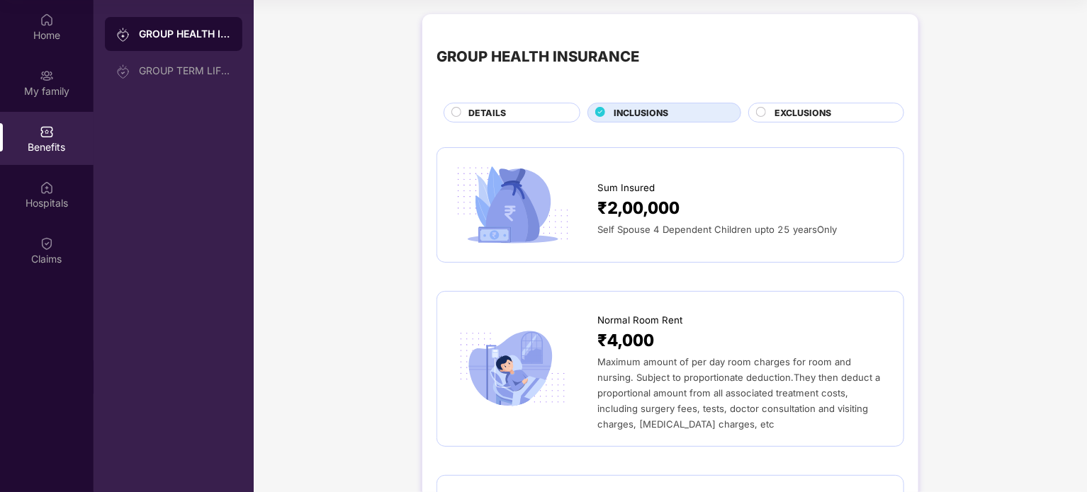
click at [528, 120] on div "DETAILS" at bounding box center [516, 114] width 111 height 16
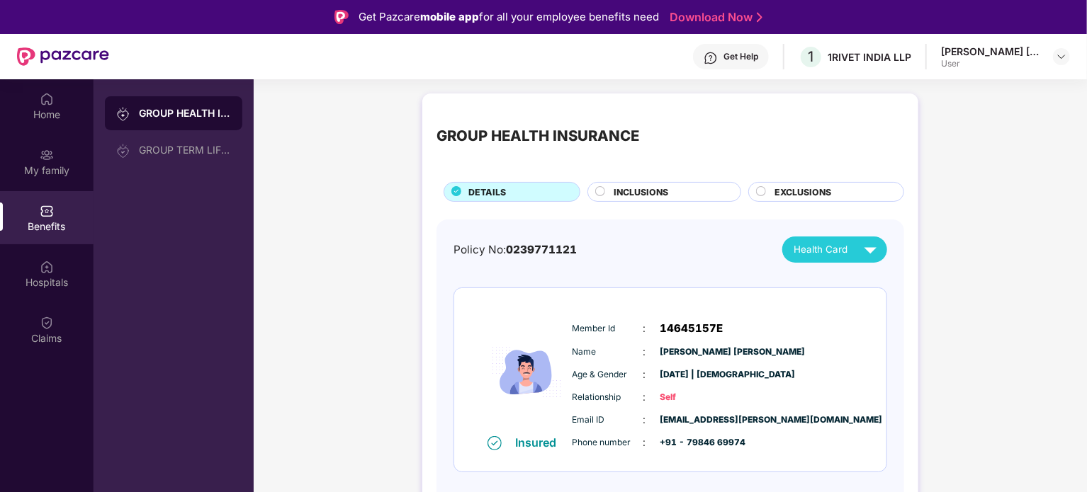
click at [182, 129] on div "GROUP HEALTH INSURANCE" at bounding box center [173, 113] width 137 height 34
click at [184, 150] on div "GROUP TERM LIFE INSURANCE" at bounding box center [185, 150] width 92 height 11
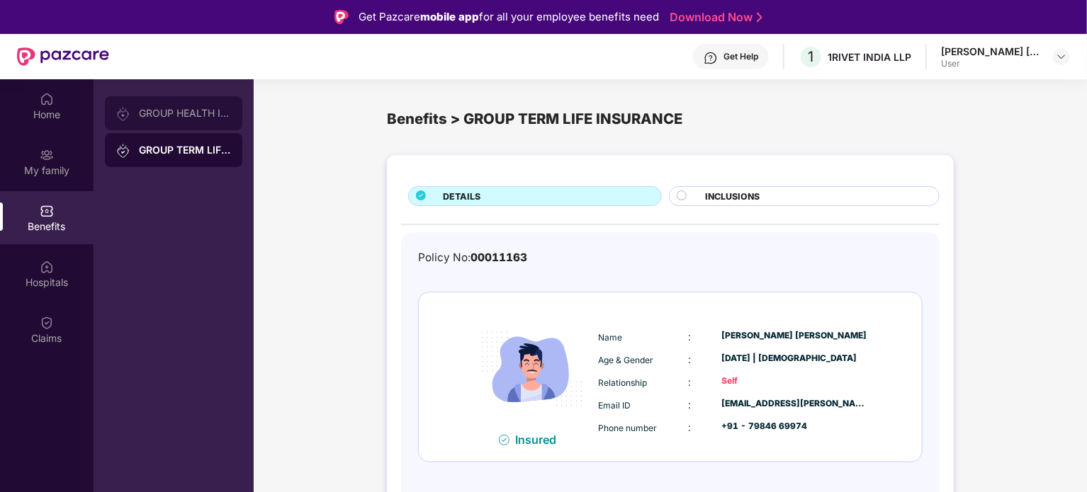
click at [207, 113] on div "GROUP HEALTH INSURANCE" at bounding box center [185, 113] width 92 height 11
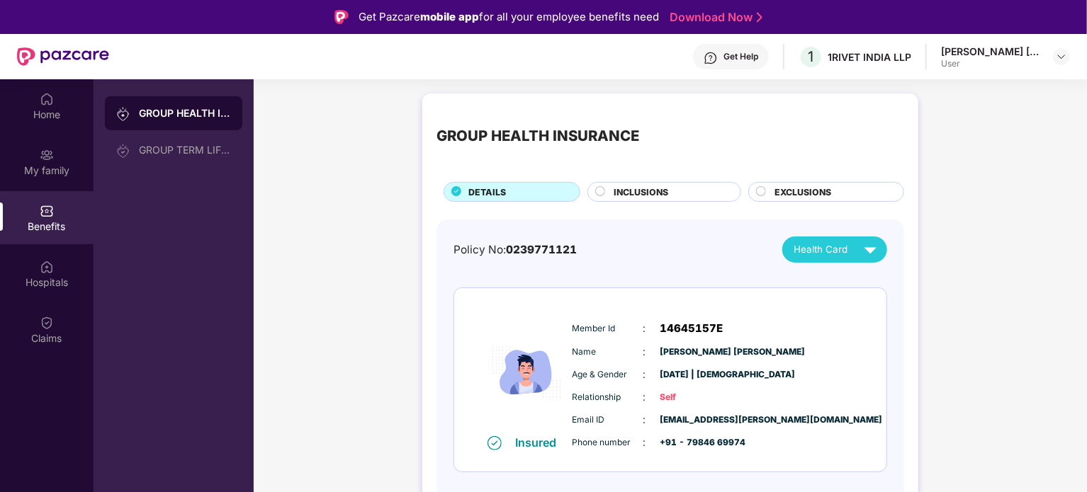
click at [575, 257] on div "Policy No: 0239771121" at bounding box center [515, 250] width 123 height 17
click at [59, 158] on div "My family" at bounding box center [47, 161] width 94 height 53
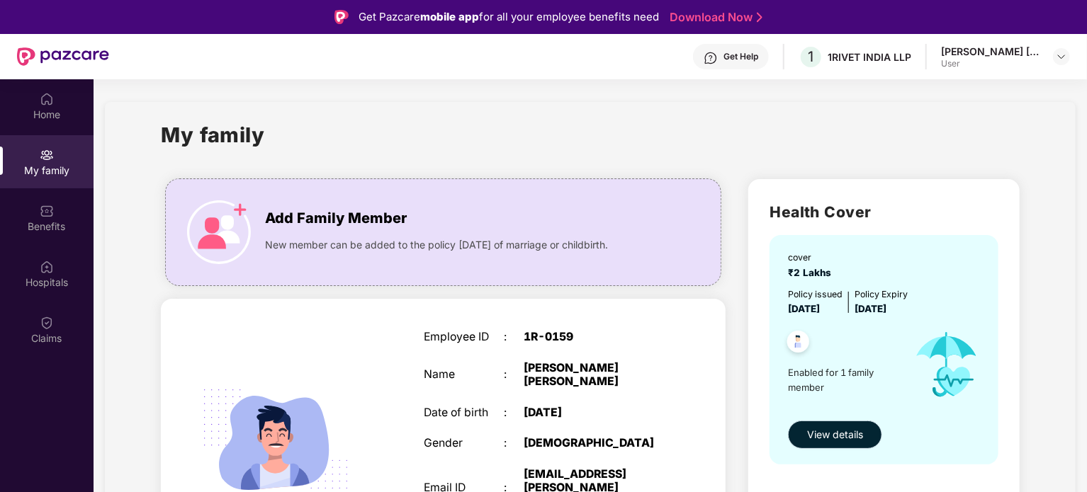
click at [839, 426] on button "View details" at bounding box center [835, 435] width 94 height 28
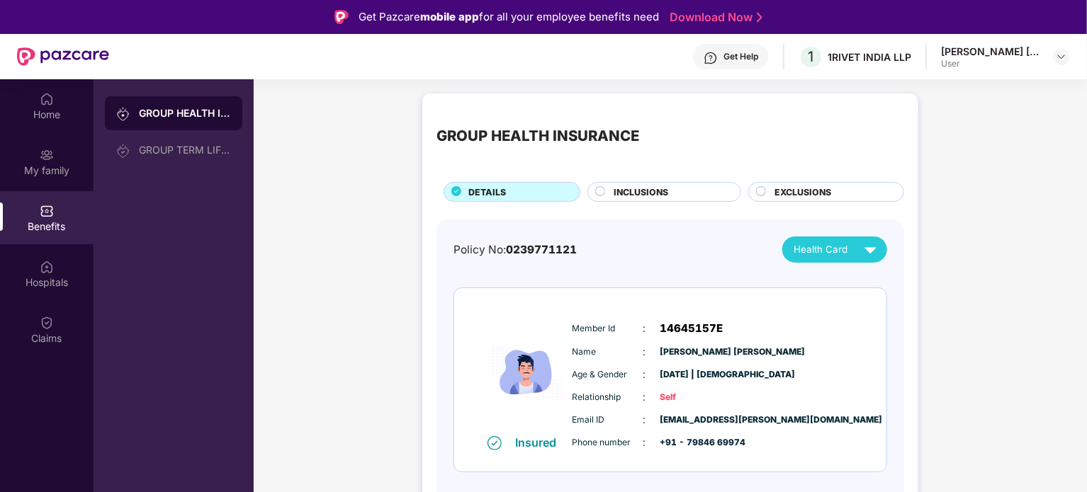
click at [629, 182] on div "INCLUSIONS" at bounding box center [664, 192] width 154 height 20
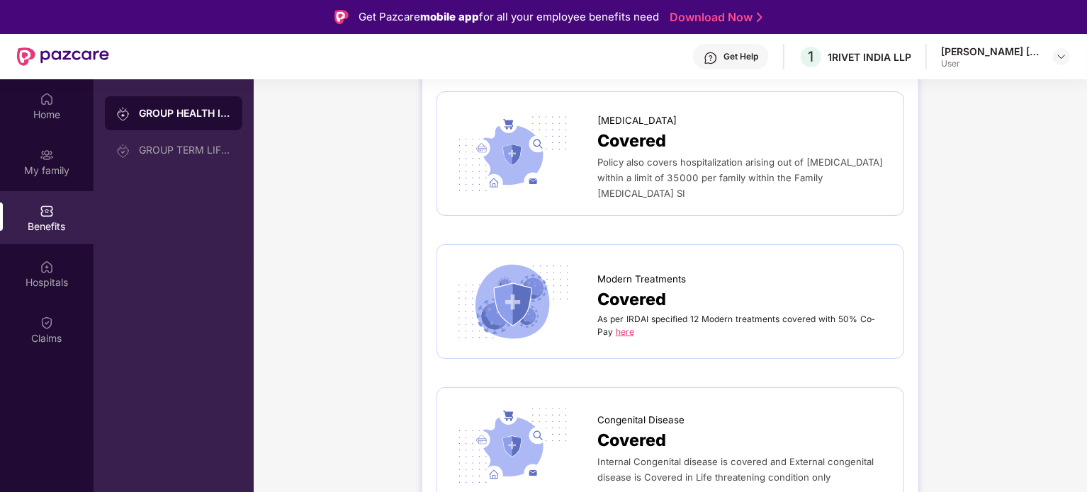
scroll to position [2977, 0]
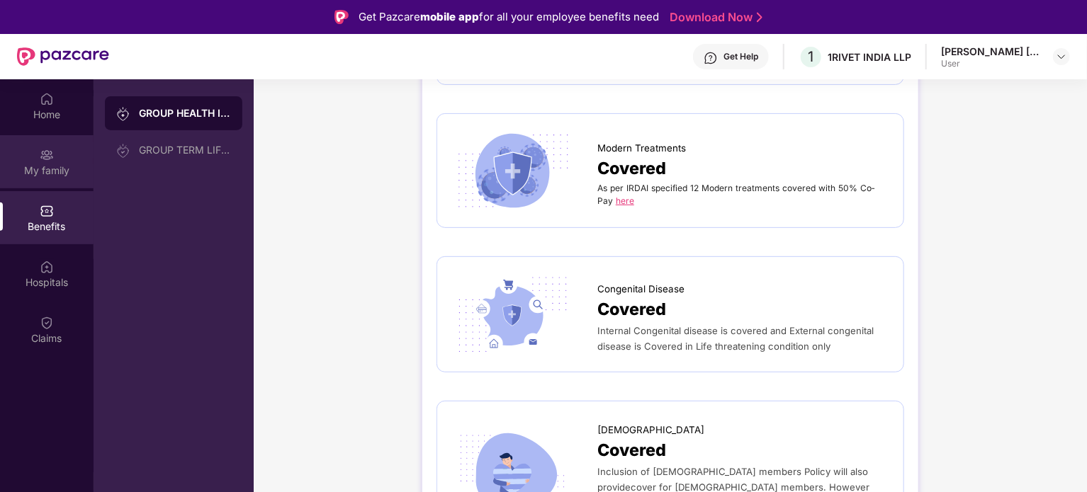
click at [48, 140] on div "My family" at bounding box center [47, 161] width 94 height 53
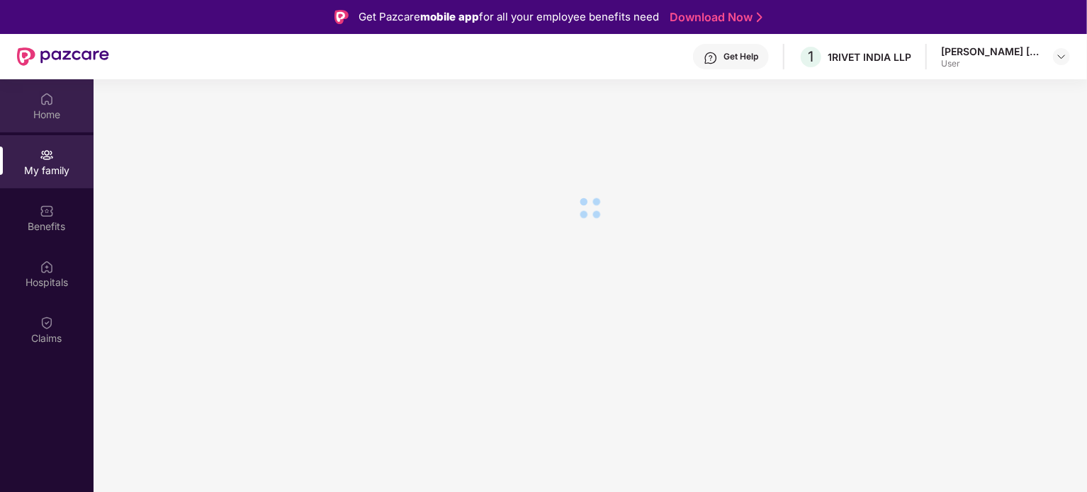
click at [75, 122] on div "Home" at bounding box center [47, 105] width 94 height 53
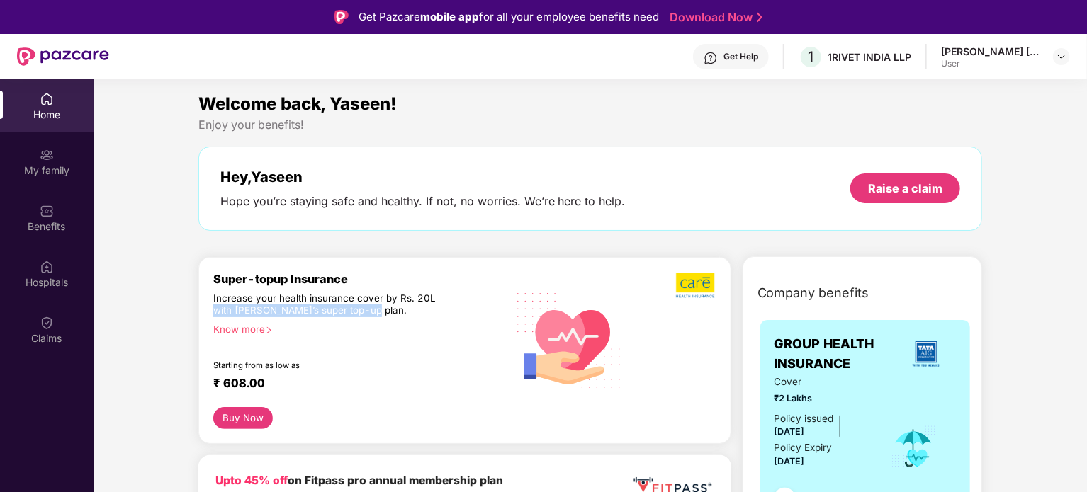
drag, startPoint x: 372, startPoint y: 312, endPoint x: 426, endPoint y: 303, distance: 54.8
click at [426, 303] on div "Increase your health insurance cover by Rs. 20L with [PERSON_NAME]’s super top-…" at bounding box center [329, 306] width 232 height 26
click at [775, 213] on div "Hey, [PERSON_NAME] Hope you’re staying safe and healthy. If not, no worries. We…" at bounding box center [590, 189] width 784 height 84
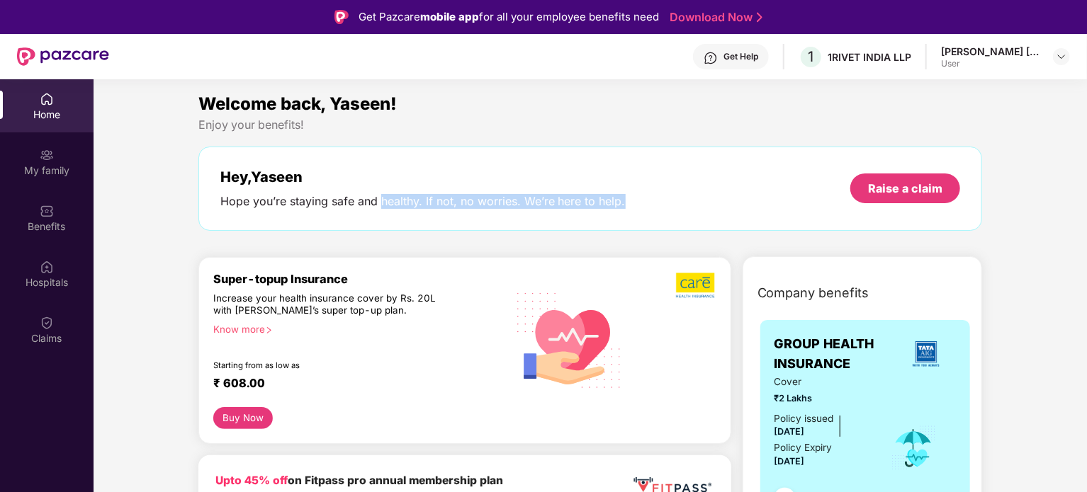
drag, startPoint x: 419, startPoint y: 204, endPoint x: 663, endPoint y: 204, distance: 244.5
click at [663, 204] on div "Hey, [PERSON_NAME] Hope you’re staying safe and healthy. If not, no worries. We…" at bounding box center [590, 189] width 741 height 40
drag, startPoint x: 629, startPoint y: 204, endPoint x: 147, endPoint y: 175, distance: 482.7
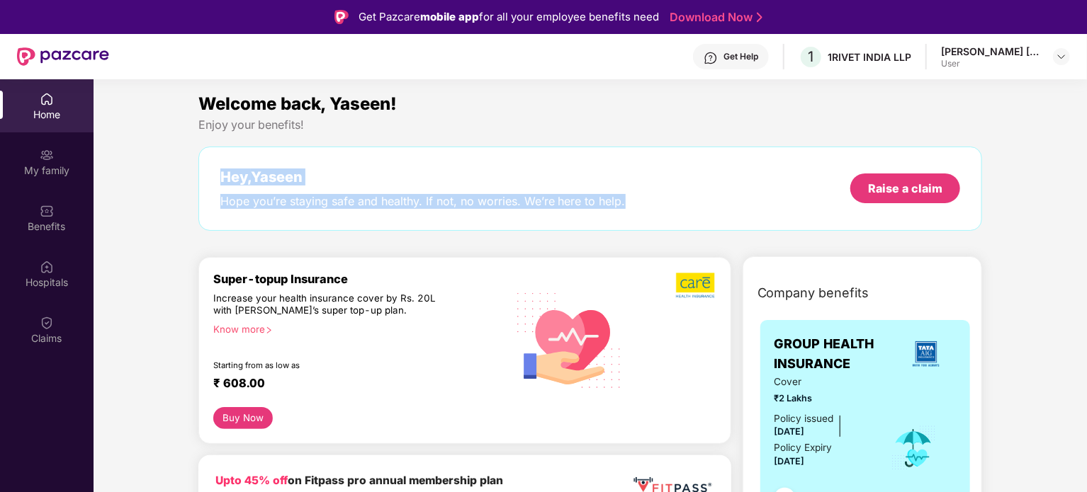
click at [393, 175] on div "Hey, [PERSON_NAME]" at bounding box center [422, 177] width 405 height 17
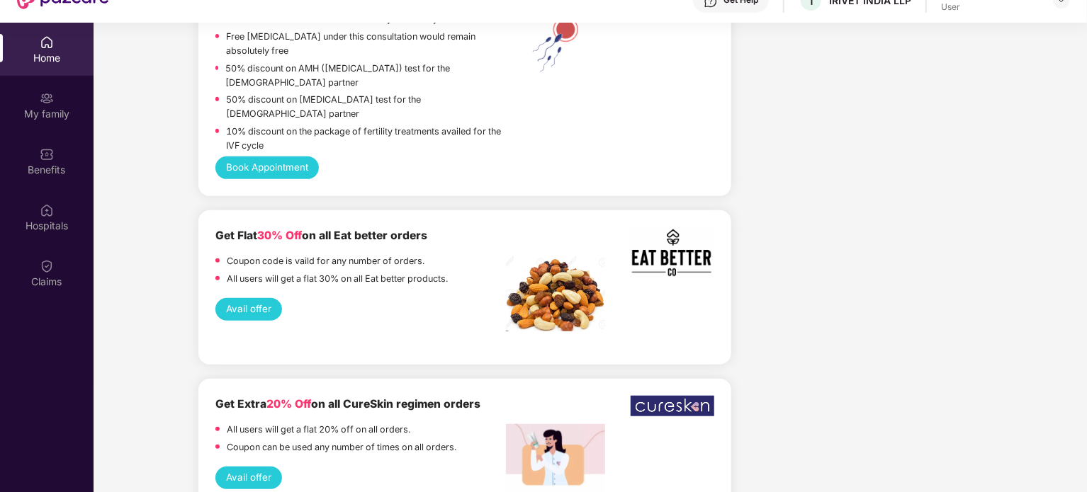
scroll to position [79, 0]
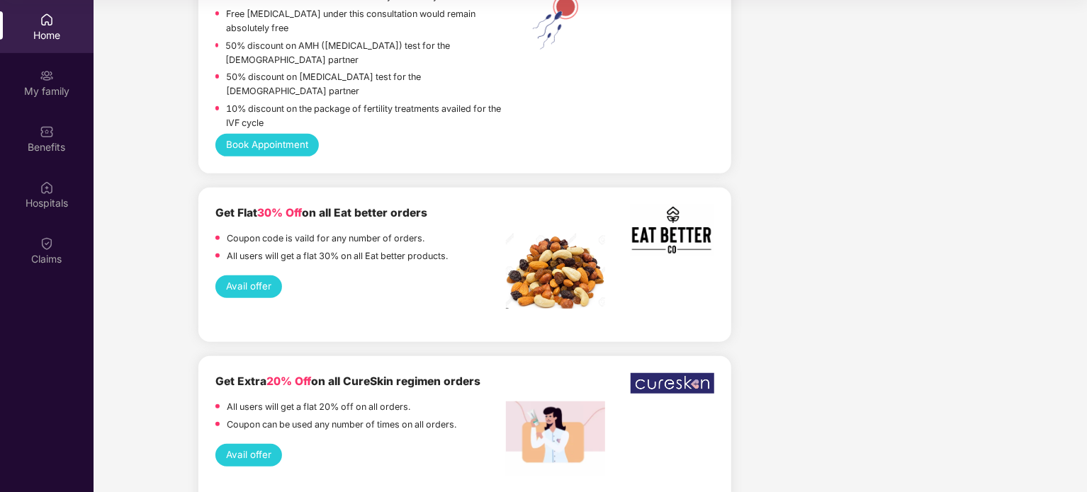
drag, startPoint x: 488, startPoint y: 226, endPoint x: 465, endPoint y: 243, distance: 28.3
click at [465, 243] on div "Get Flat 30% Off on all Eat better orders Coupon code is vaild for any number o…" at bounding box center [464, 265] width 499 height 120
drag, startPoint x: 424, startPoint y: 390, endPoint x: 471, endPoint y: 396, distance: 47.8
click at [471, 396] on div "Get Extra 20% Off on all CureSkin regimen orders All users will get a flat 20% …" at bounding box center [464, 408] width 499 height 71
click at [471, 418] on div "Coupon can be used any number of times on all orders." at bounding box center [360, 427] width 291 height 18
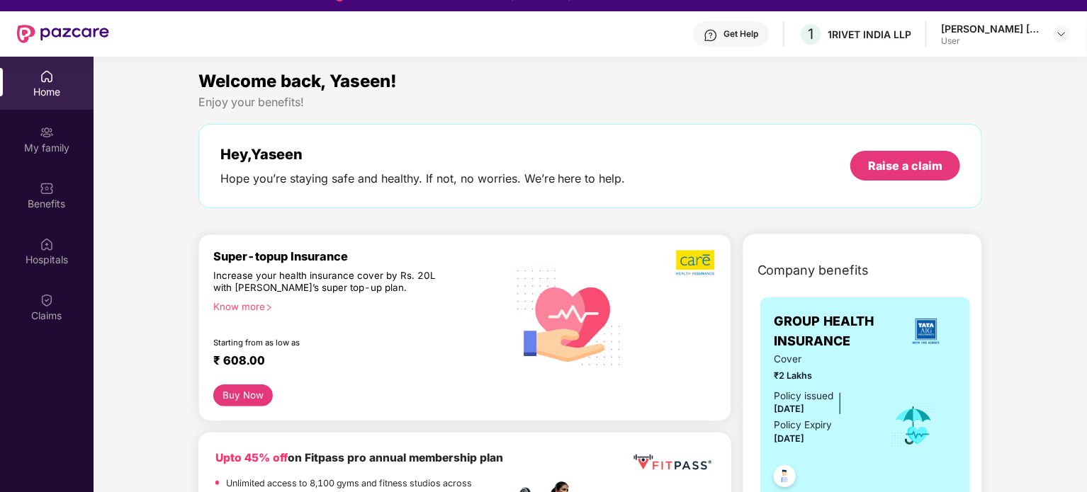
scroll to position [0, 0]
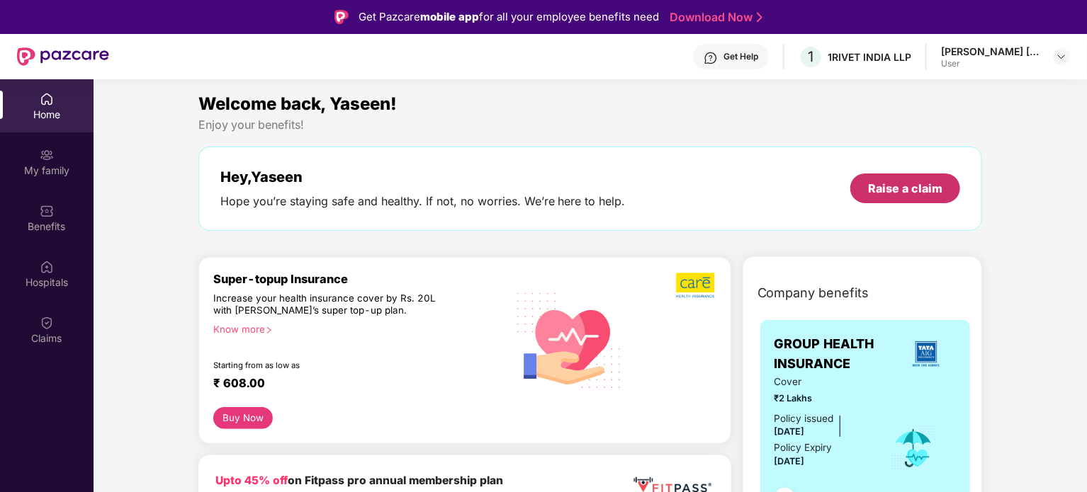
click at [899, 201] on div "Raise a claim" at bounding box center [905, 189] width 110 height 30
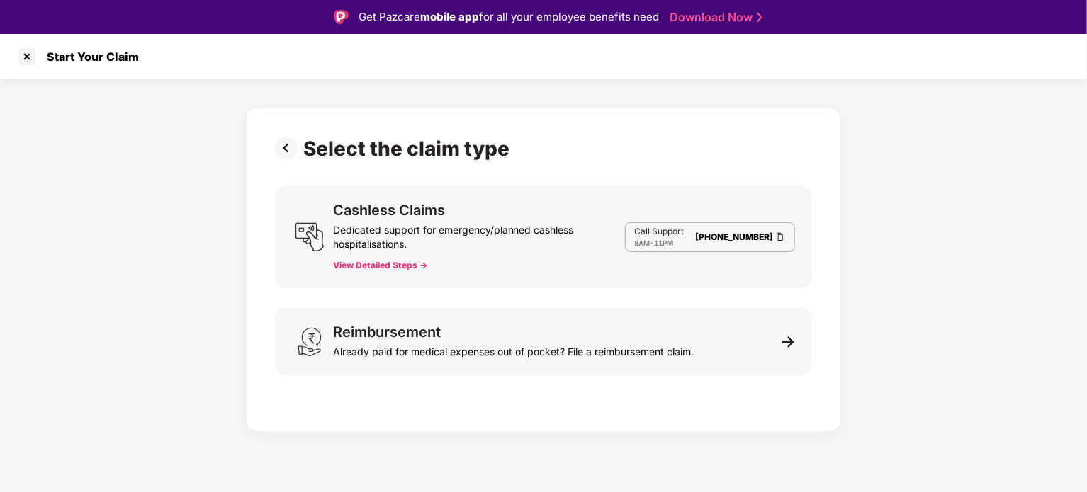
click at [372, 266] on button "View Detailed Steps ->" at bounding box center [380, 265] width 94 height 11
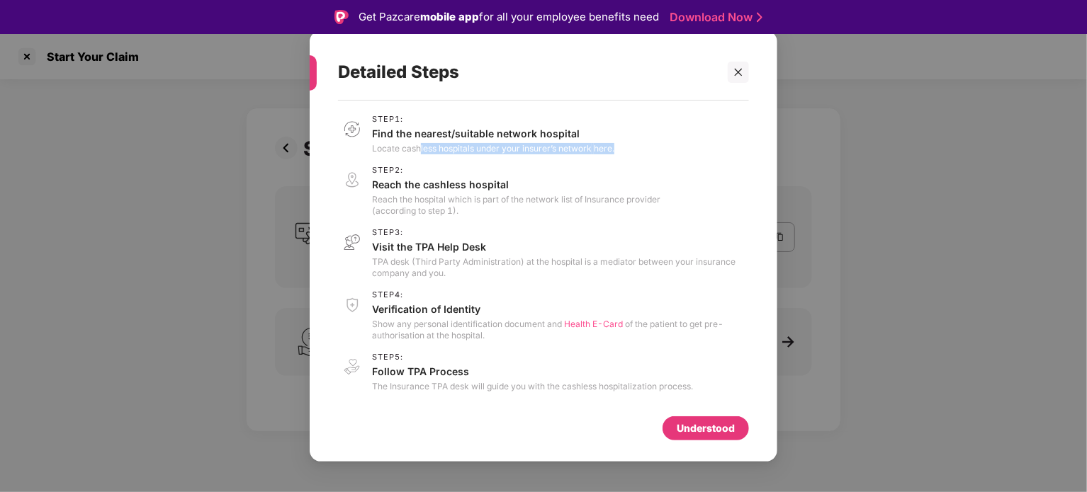
drag, startPoint x: 420, startPoint y: 150, endPoint x: 625, endPoint y: 150, distance: 205.5
click at [625, 150] on div "Step 1 : Find the nearest/suitable network hospital Locate cashless hospitals u…" at bounding box center [543, 135] width 411 height 40
drag, startPoint x: 632, startPoint y: 146, endPoint x: 465, endPoint y: 158, distance: 167.7
click at [365, 147] on div "Step 1 : Find the nearest/suitable network hospital Locate cashless hospitals u…" at bounding box center [543, 135] width 411 height 40
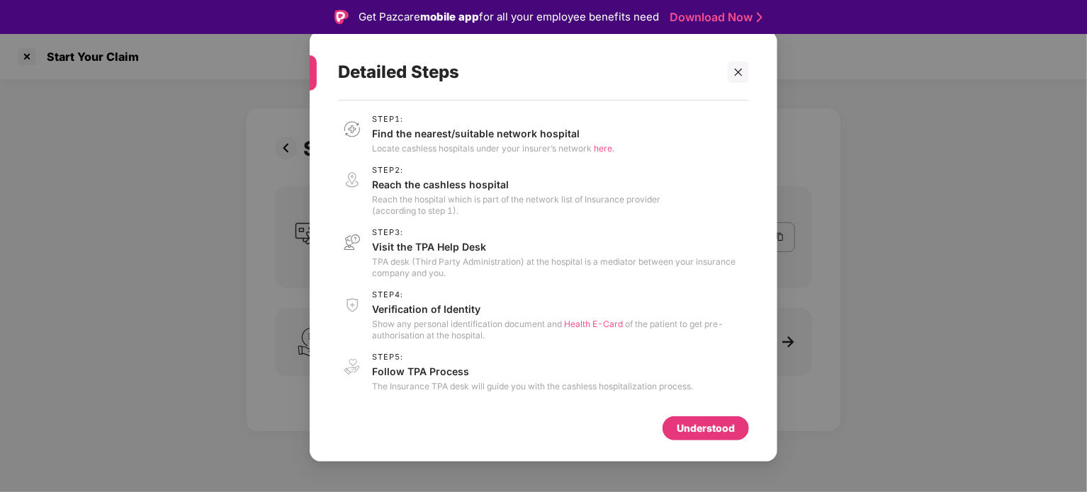
click at [488, 162] on div "Step 1 : Find the nearest/suitable network hospital Locate cashless hospitals u…" at bounding box center [543, 254] width 411 height 278
click at [598, 147] on span "here." at bounding box center [604, 148] width 21 height 11
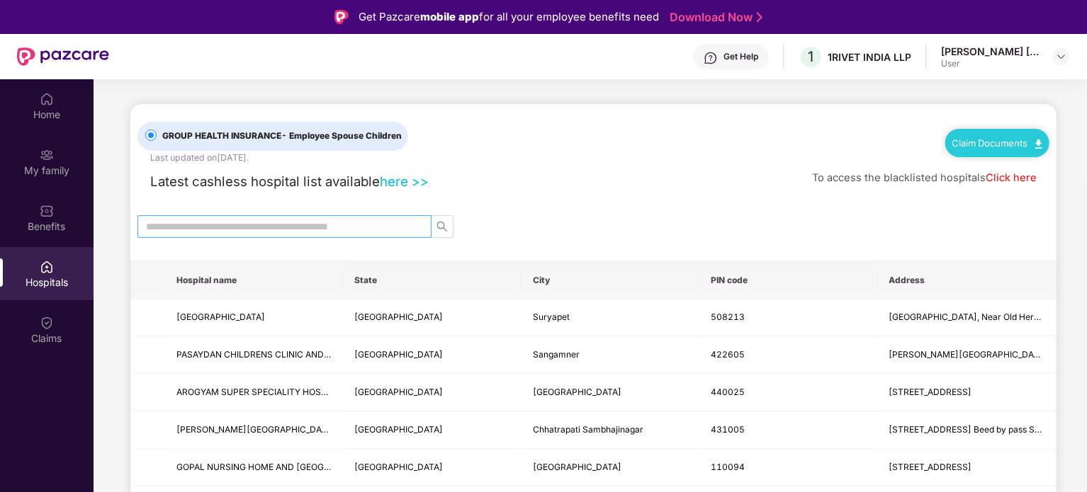
click at [337, 217] on span at bounding box center [284, 226] width 294 height 23
type input "*****"
click at [69, 220] on div "Benefits" at bounding box center [47, 227] width 94 height 14
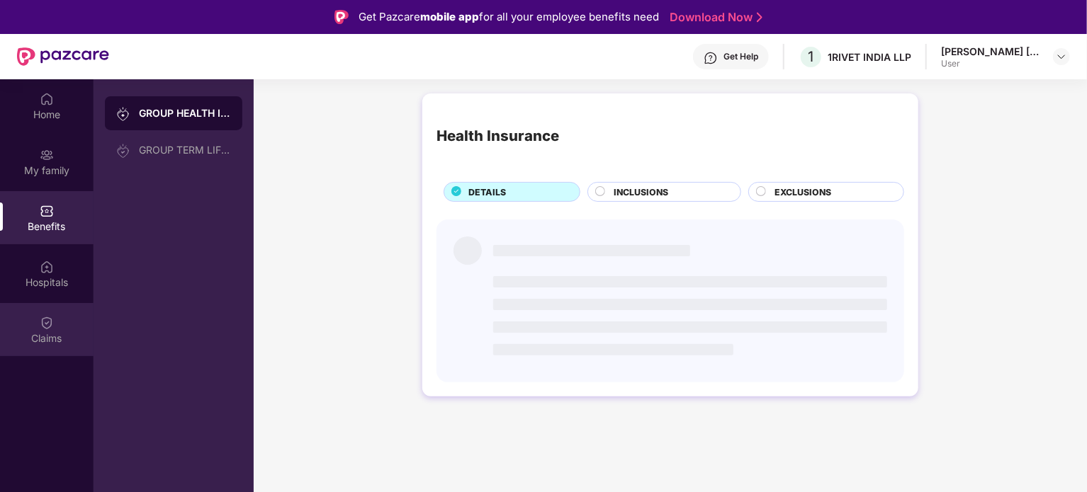
click at [66, 306] on div "Claims" at bounding box center [47, 329] width 94 height 53
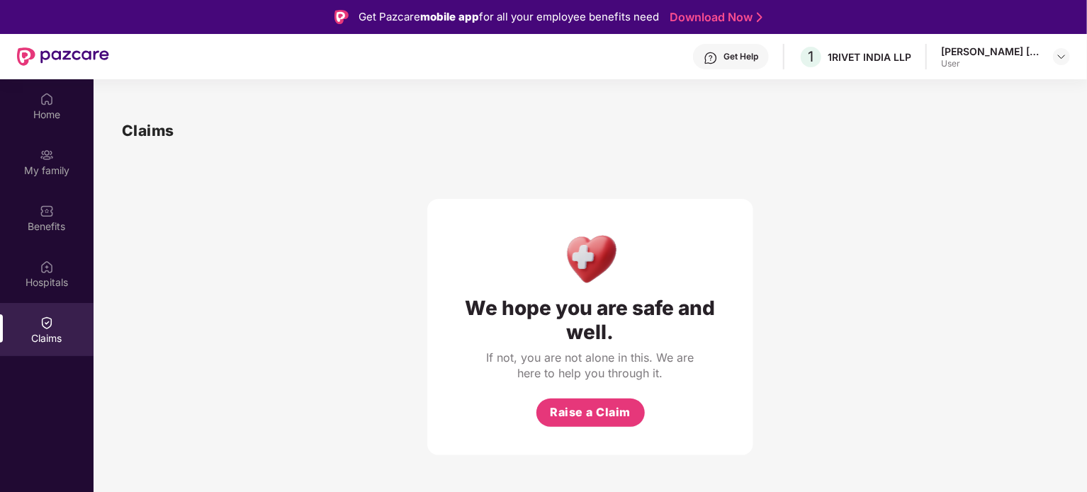
click at [859, 58] on div "1RIVET INDIA LLP" at bounding box center [870, 56] width 84 height 13
click at [615, 402] on button "Raise a Claim" at bounding box center [590, 413] width 108 height 28
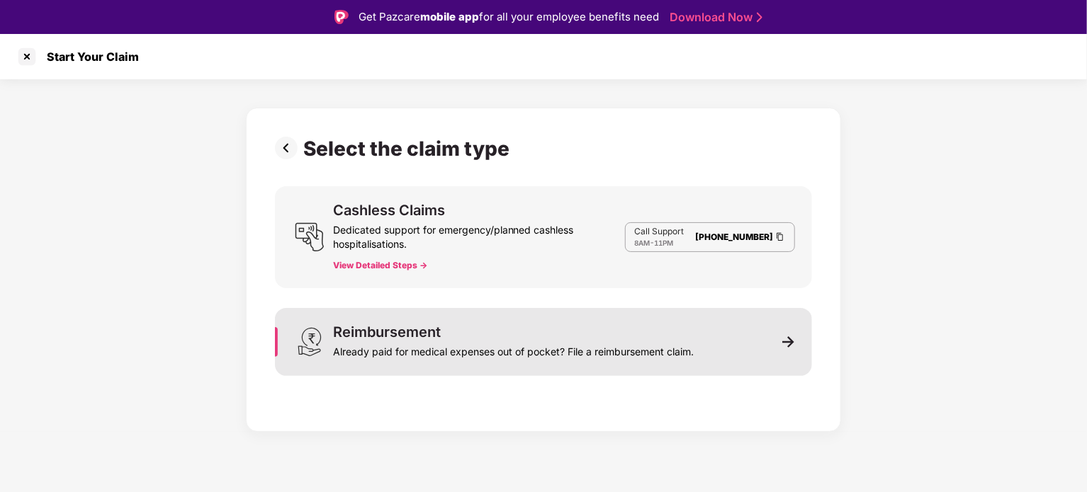
click at [593, 340] on div "Already paid for medical expenses out of pocket? File a reimbursement claim." at bounding box center [513, 349] width 361 height 20
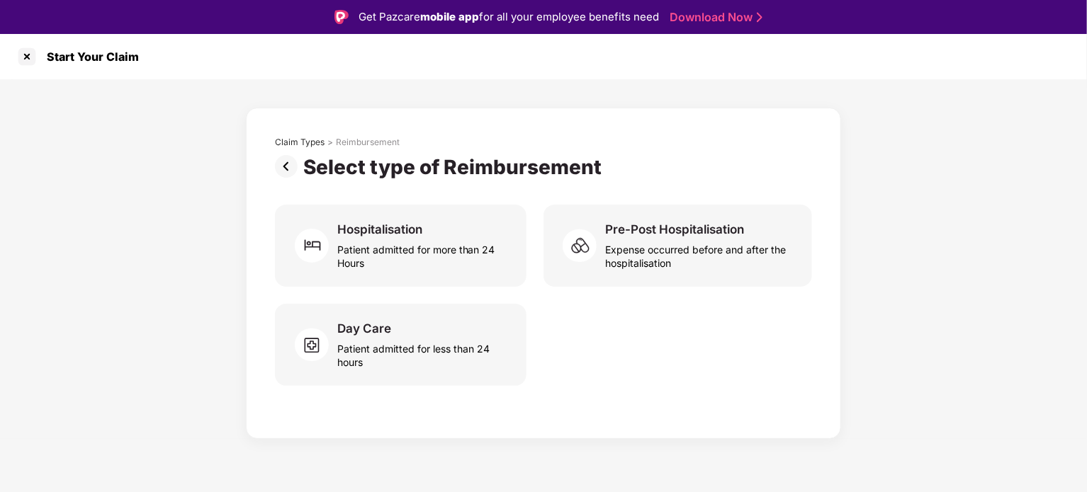
click at [285, 167] on img at bounding box center [289, 166] width 28 height 23
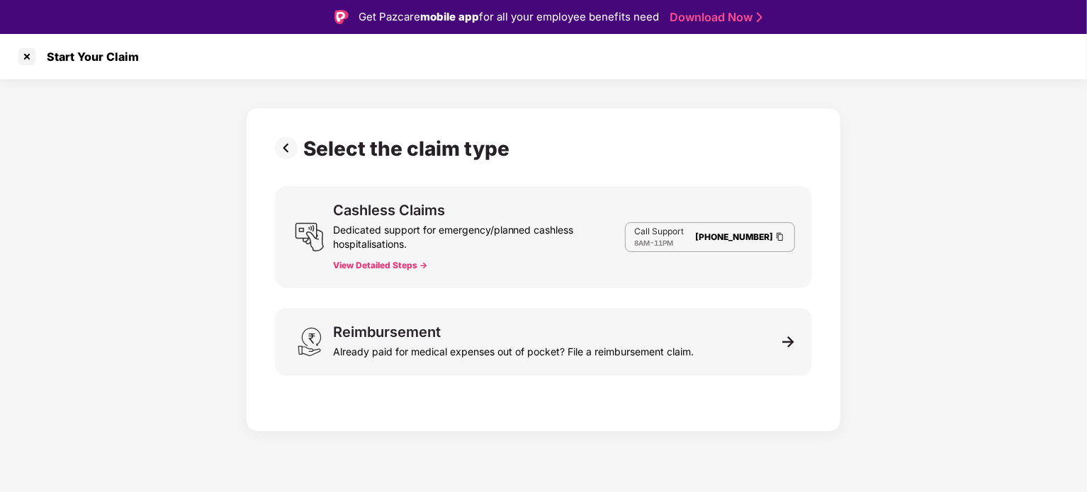
click at [421, 254] on div "Cashless Claims Dedicated support for emergency/planned cashless hospitalisatio…" at bounding box center [479, 237] width 292 height 68
click at [414, 260] on button "View Detailed Steps ->" at bounding box center [380, 265] width 94 height 11
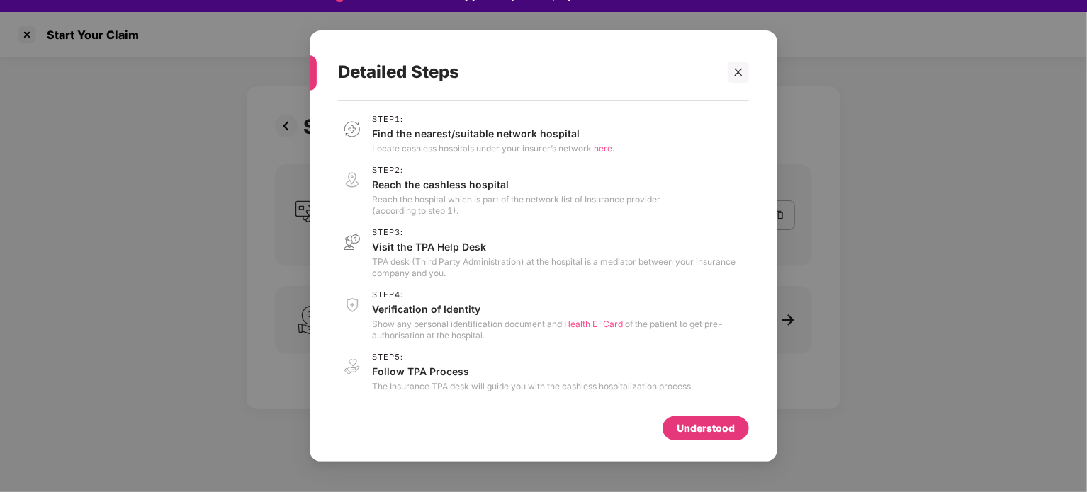
scroll to position [34, 0]
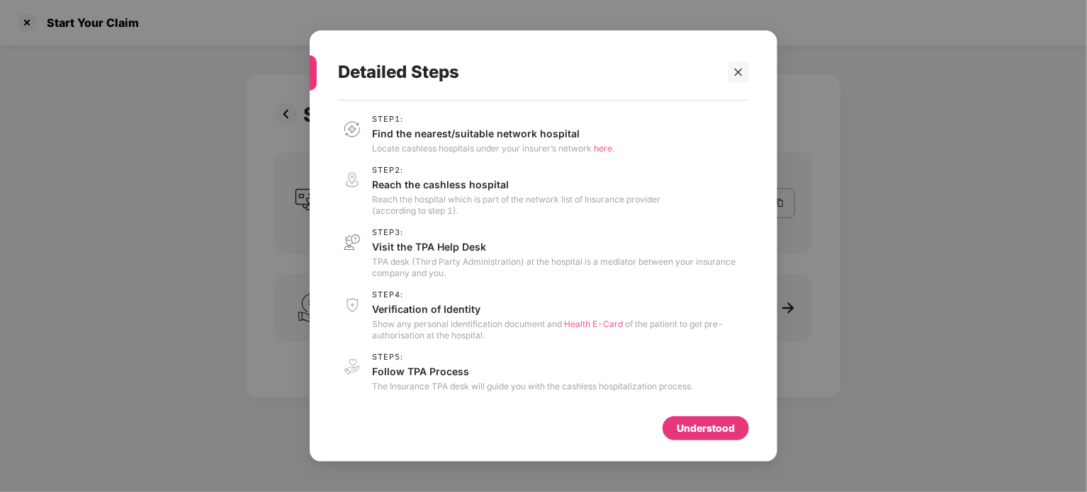
click at [694, 422] on div "Understood" at bounding box center [706, 429] width 58 height 16
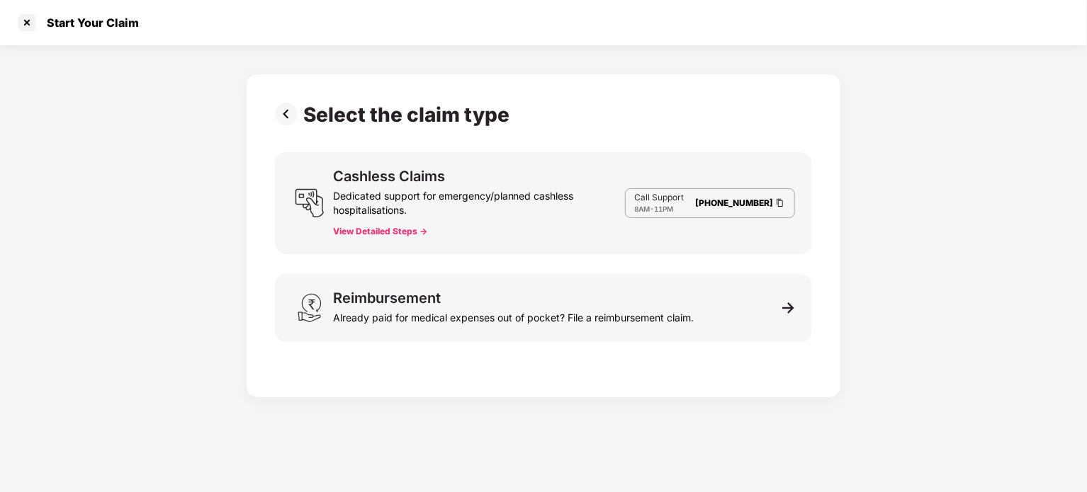
click at [374, 233] on button "View Detailed Steps ->" at bounding box center [380, 231] width 94 height 11
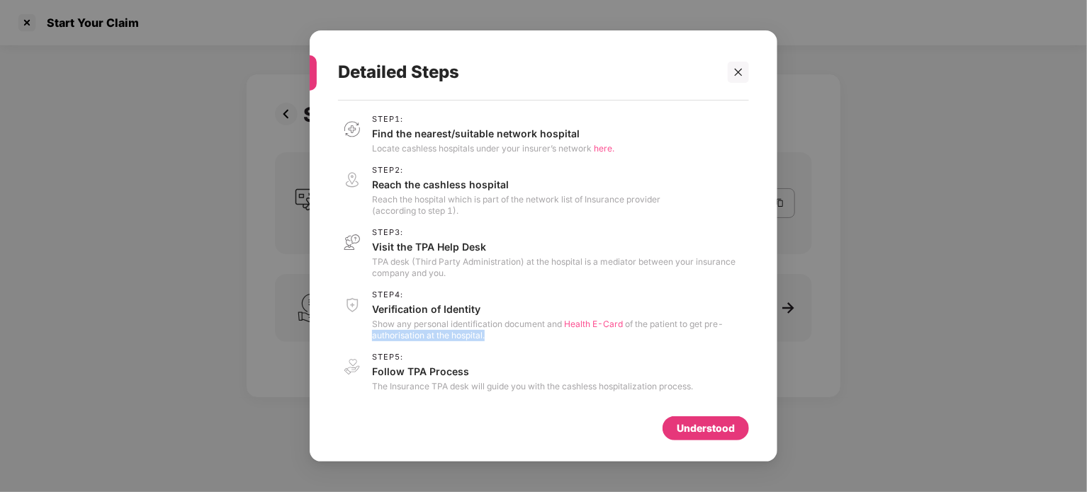
drag, startPoint x: 505, startPoint y: 342, endPoint x: 374, endPoint y: 339, distance: 130.4
click at [374, 339] on div "Step 1 : Find the nearest/suitable network hospital Locate cashless hospitals u…" at bounding box center [543, 254] width 411 height 278
click at [402, 390] on p "The Insurance TPA desk will guide you with the cashless hospitalization process." at bounding box center [532, 386] width 321 height 11
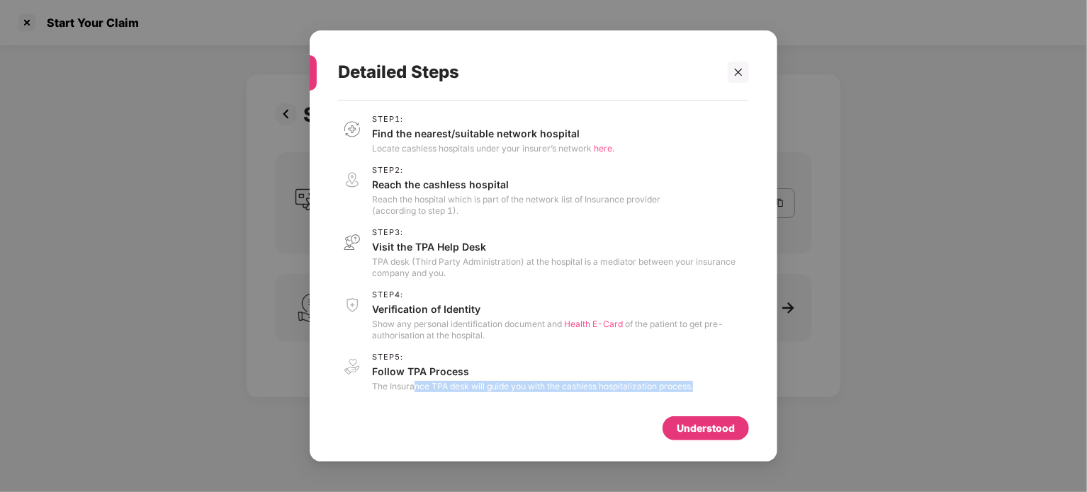
drag, startPoint x: 415, startPoint y: 390, endPoint x: 698, endPoint y: 388, distance: 283.5
click at [698, 388] on div "Step 5 : Follow TPA Process The Insurance TPA desk will guide you with the cash…" at bounding box center [543, 373] width 411 height 40
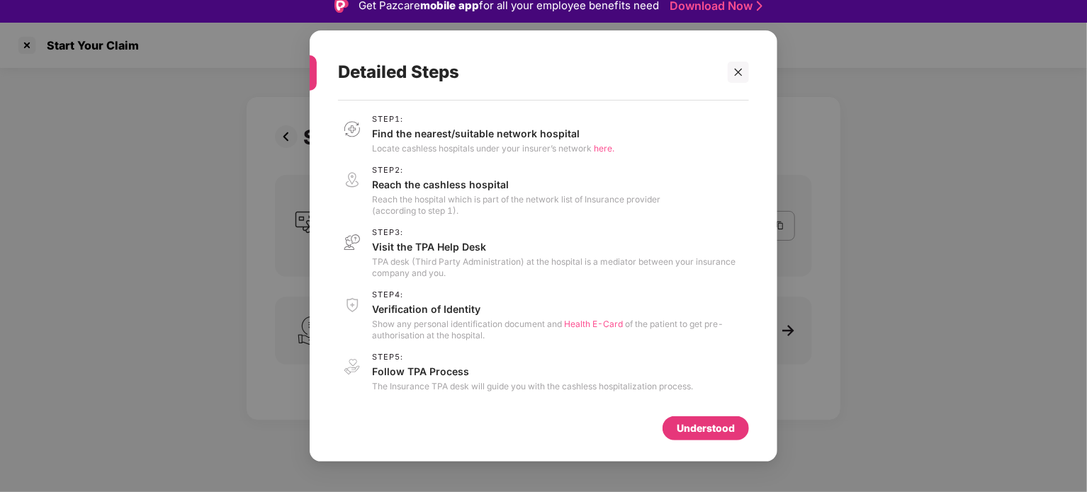
scroll to position [0, 0]
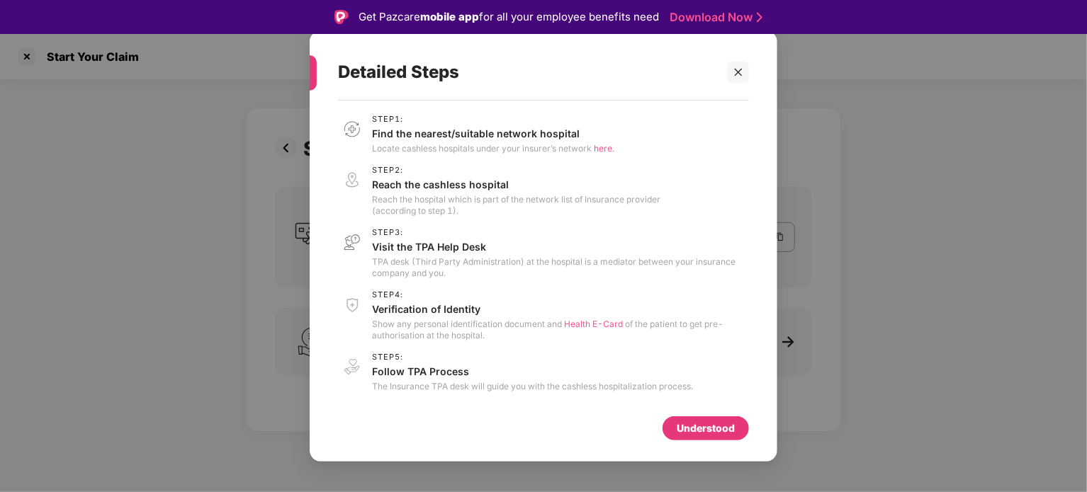
click at [315, 72] on div at bounding box center [310, 72] width 14 height 35
click at [741, 63] on div at bounding box center [738, 72] width 21 height 21
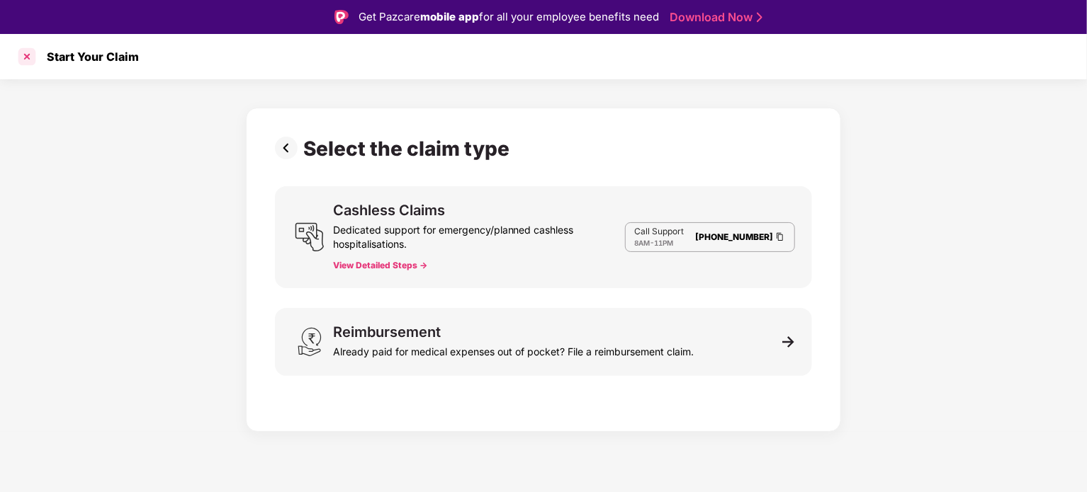
click at [26, 65] on div at bounding box center [27, 56] width 23 height 23
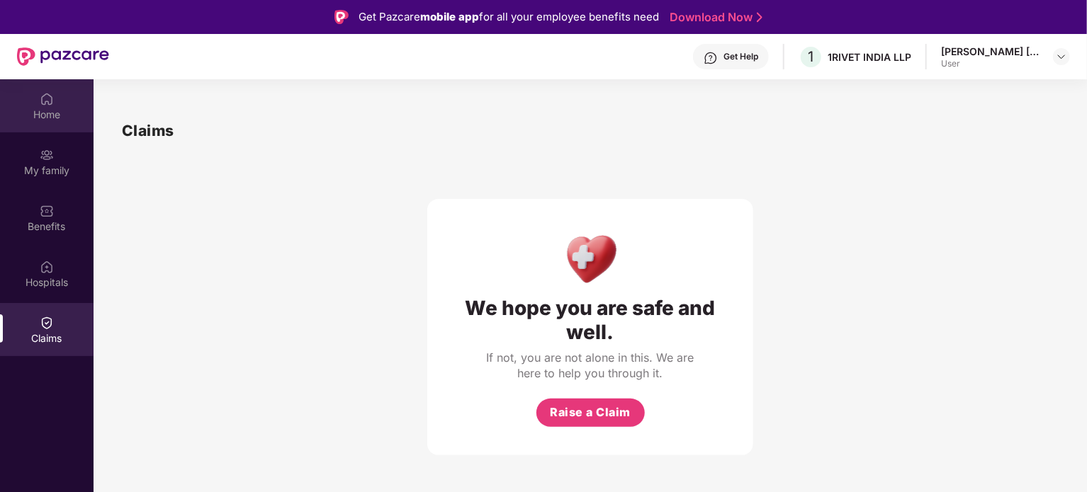
click at [52, 96] on img at bounding box center [47, 99] width 14 height 14
